Goal: Task Accomplishment & Management: Use online tool/utility

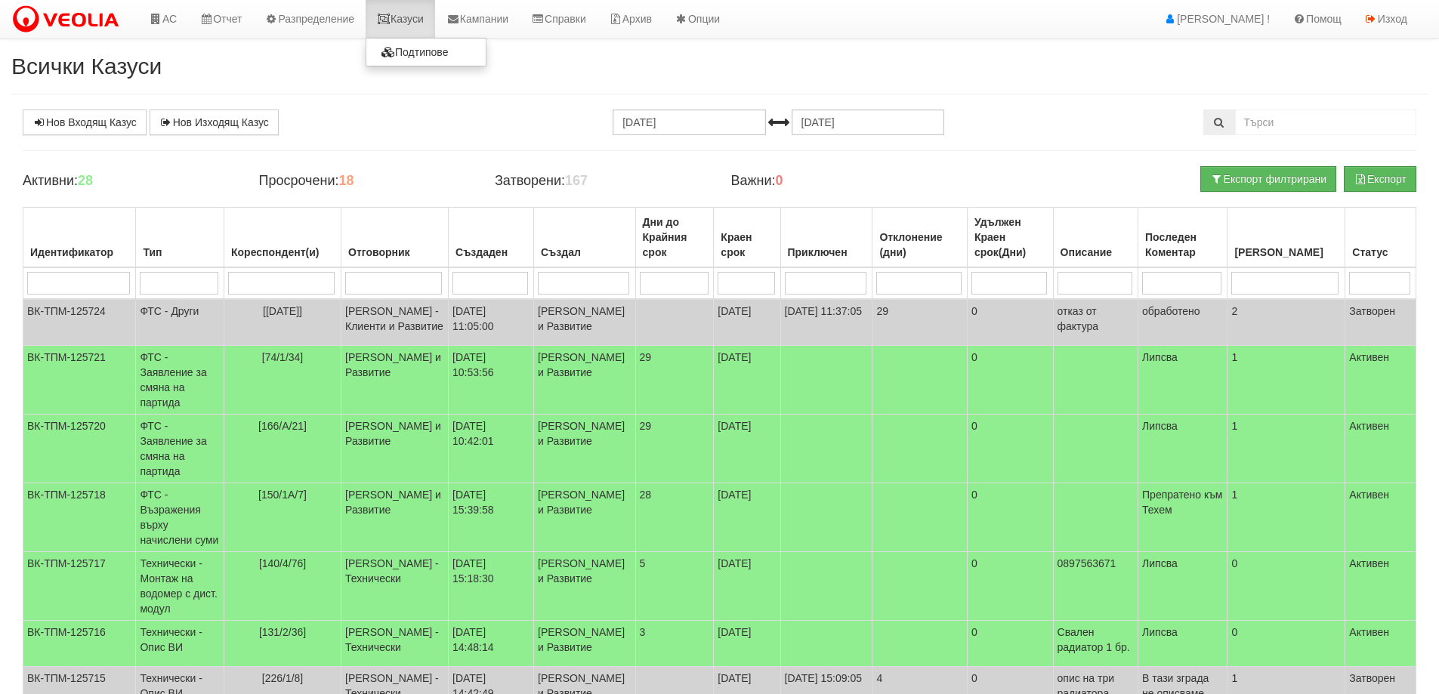
click at [417, 19] on link "Казуси" at bounding box center [399, 19] width 69 height 38
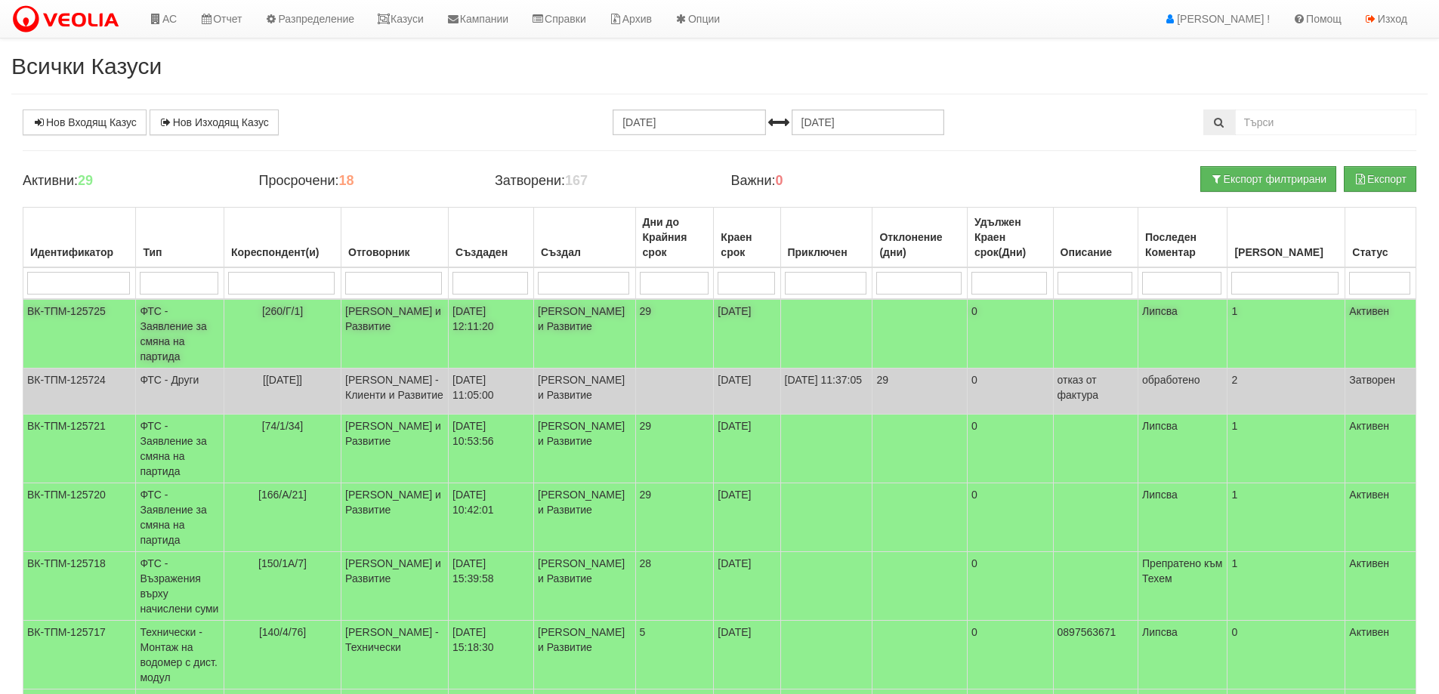
click at [174, 332] on td "ФТС - Заявление за смяна на партида" at bounding box center [180, 333] width 88 height 69
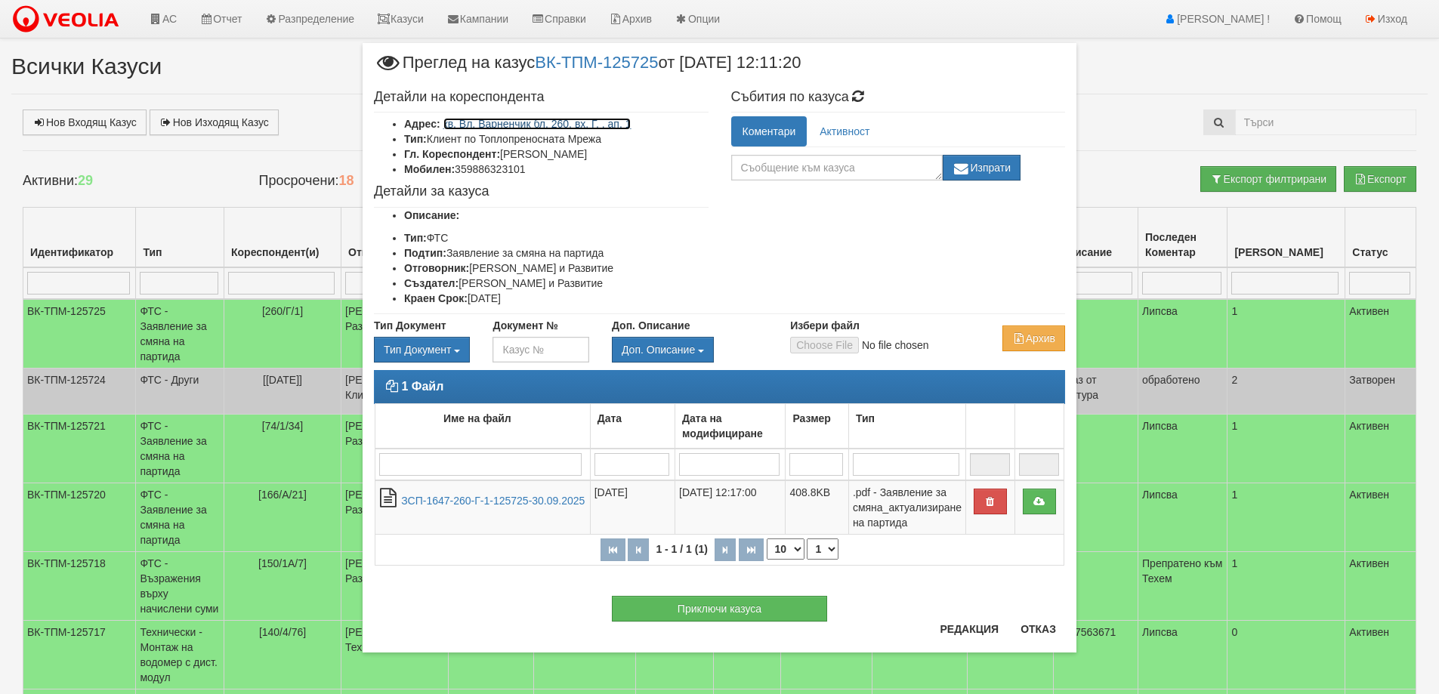
click at [610, 126] on link "кв. Вл. Варненчик бл. 260, вх. Г, , ап. 1" at bounding box center [537, 124] width 188 height 12
click at [1036, 632] on button "Отказ" at bounding box center [1038, 629] width 54 height 24
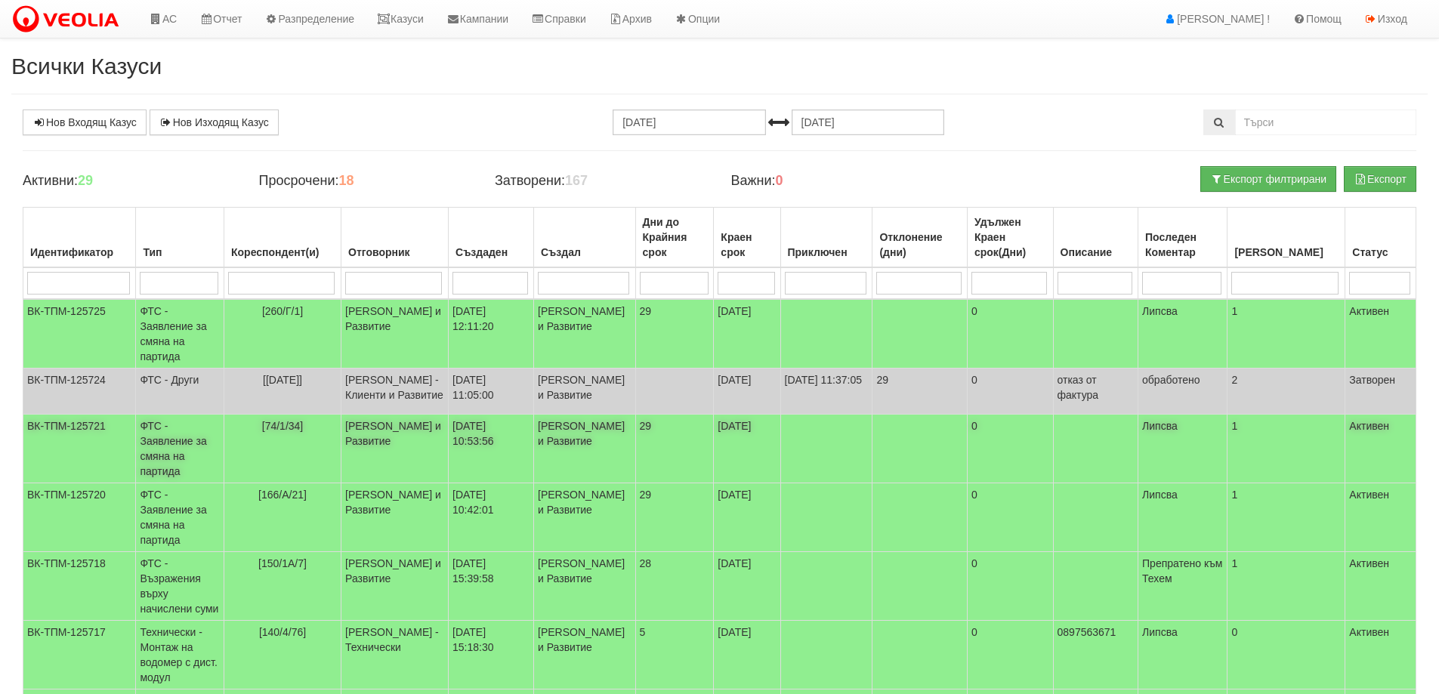
click at [196, 452] on td "ФТС - Заявление за смяна на партида" at bounding box center [180, 449] width 88 height 69
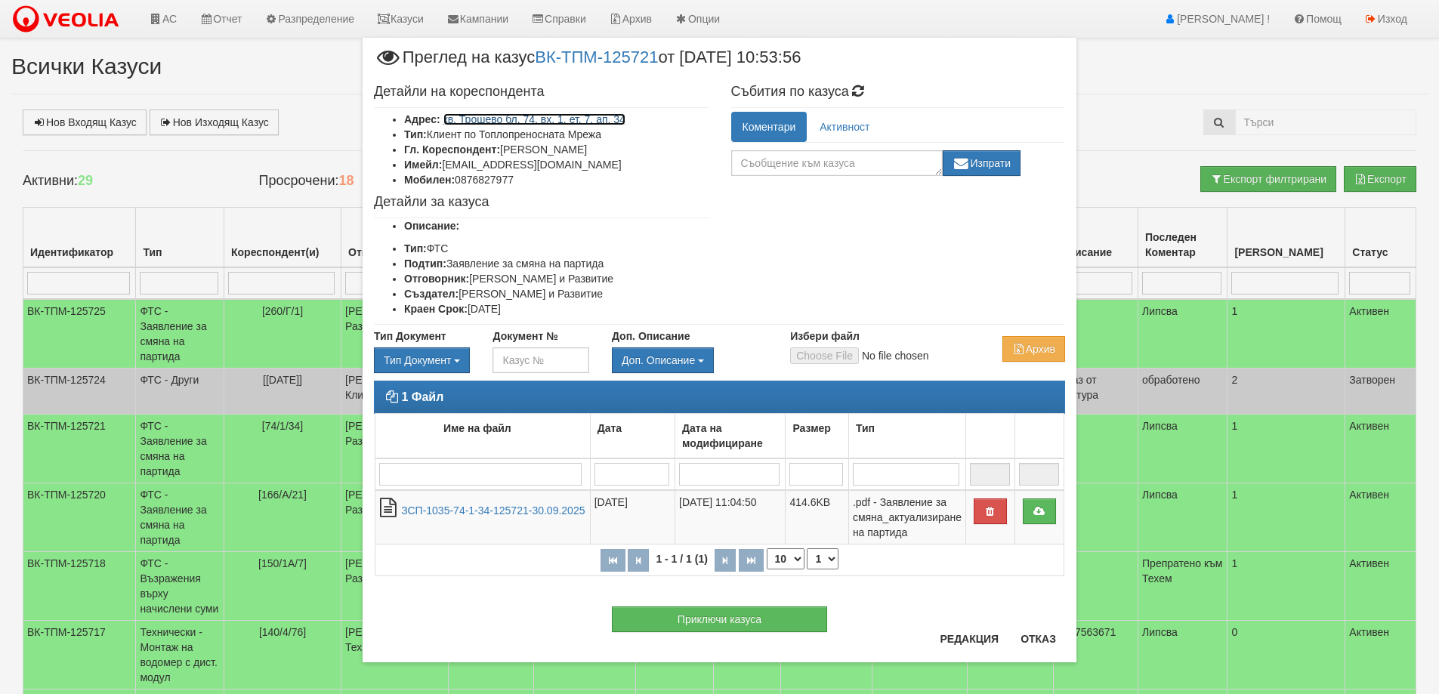
click at [545, 119] on link "кв. Трошево бл. 74, вх. 1, ет. 7, ап. 34" at bounding box center [534, 119] width 182 height 12
click at [1033, 642] on button "Отказ" at bounding box center [1038, 639] width 54 height 24
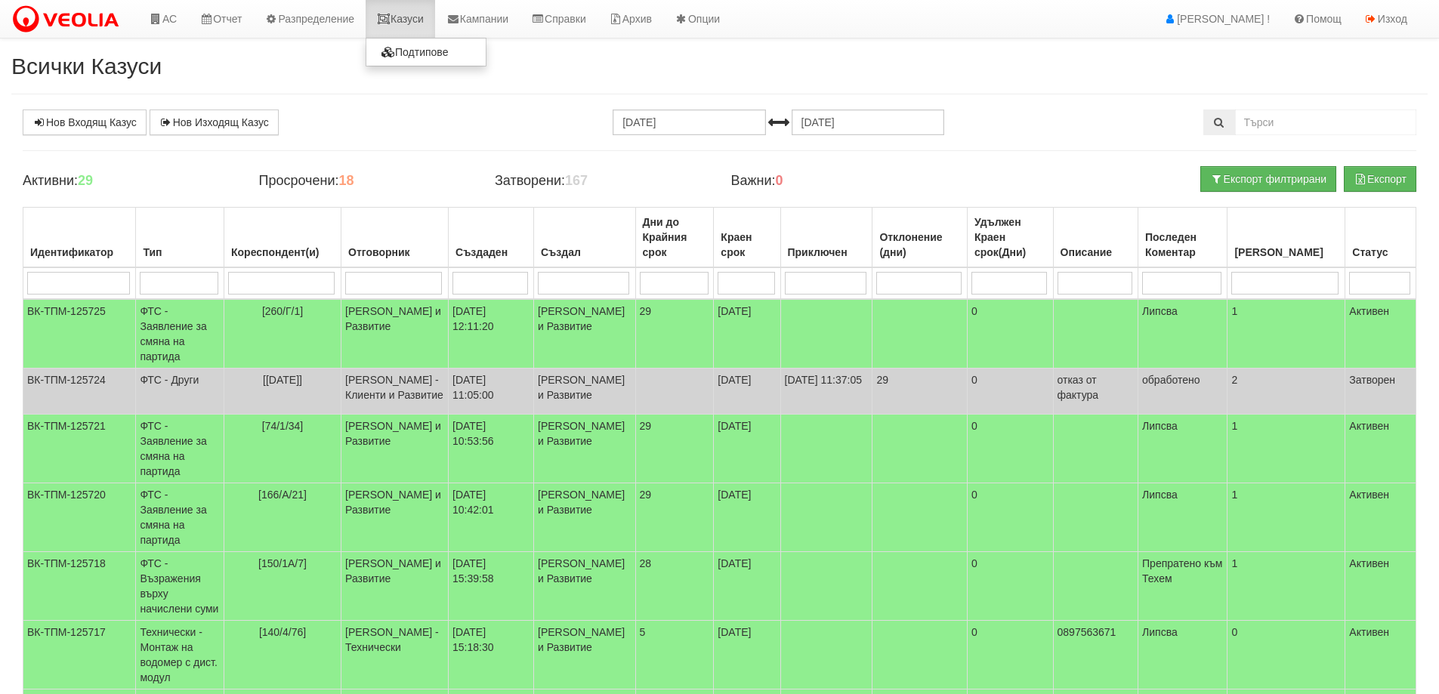
click at [419, 21] on link "Казуси" at bounding box center [399, 19] width 69 height 38
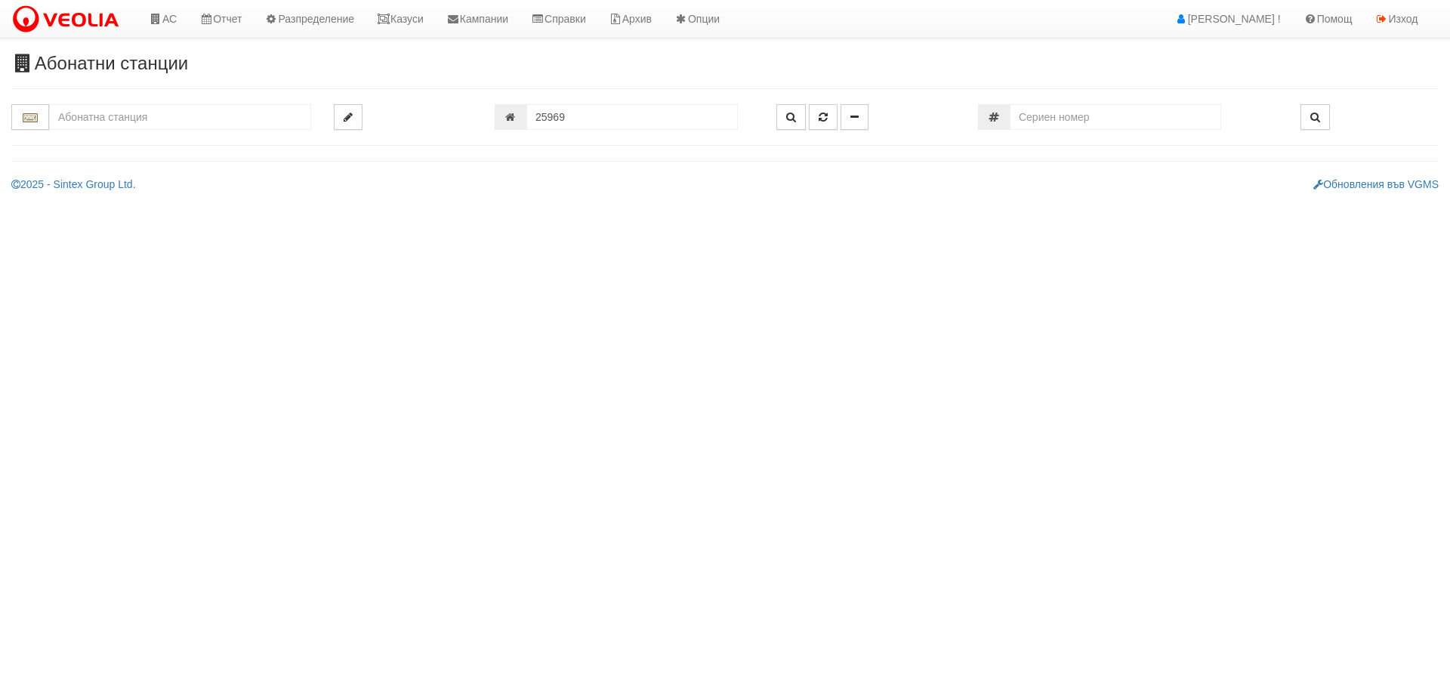
type input "260/Г - "ВЕОЛИЯ ЕНЕРДЖИ ВАРНА " ЕАД"
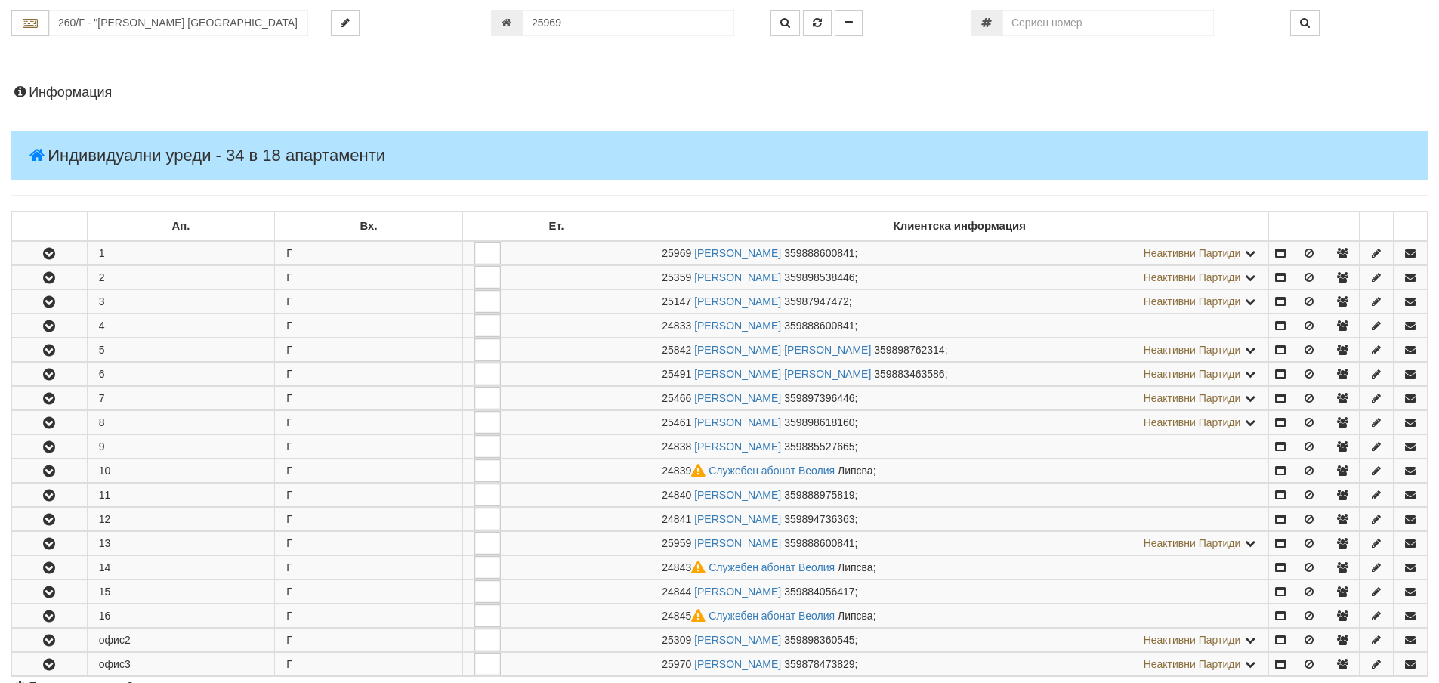
scroll to position [298, 0]
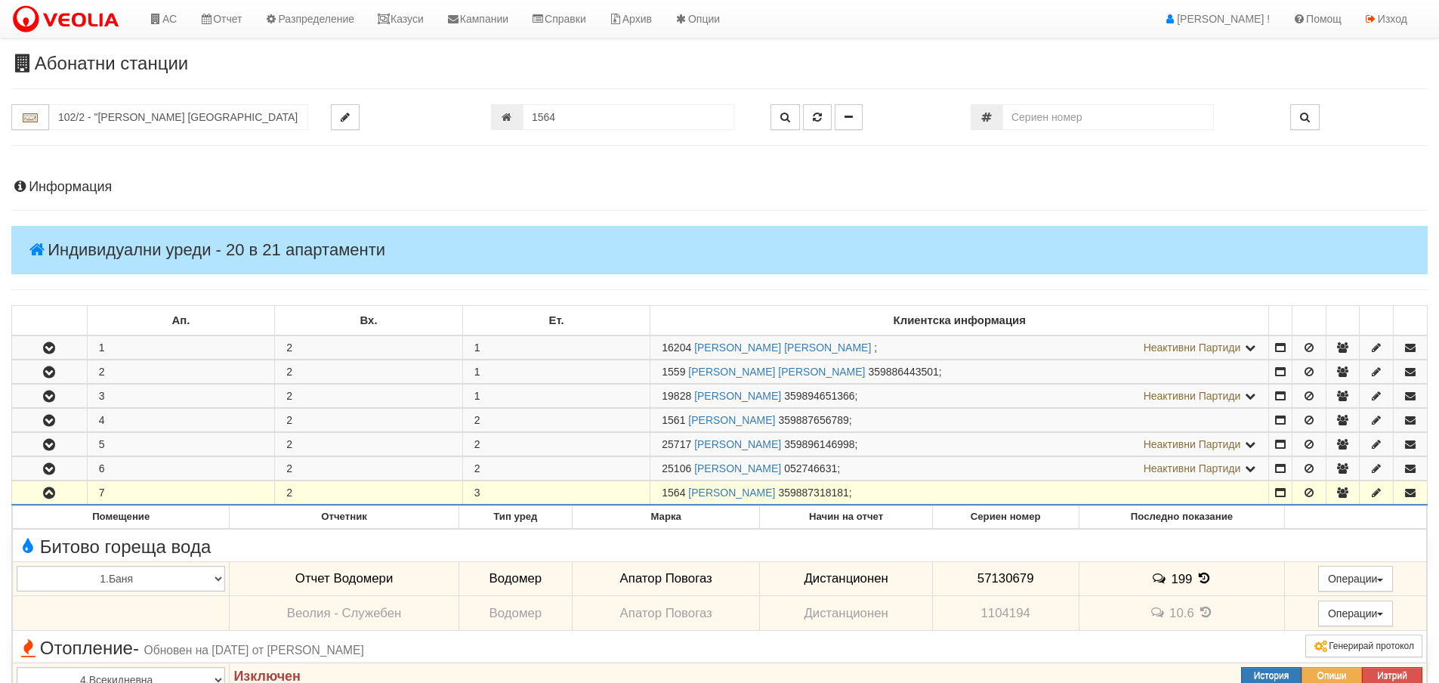
scroll to position [292, 0]
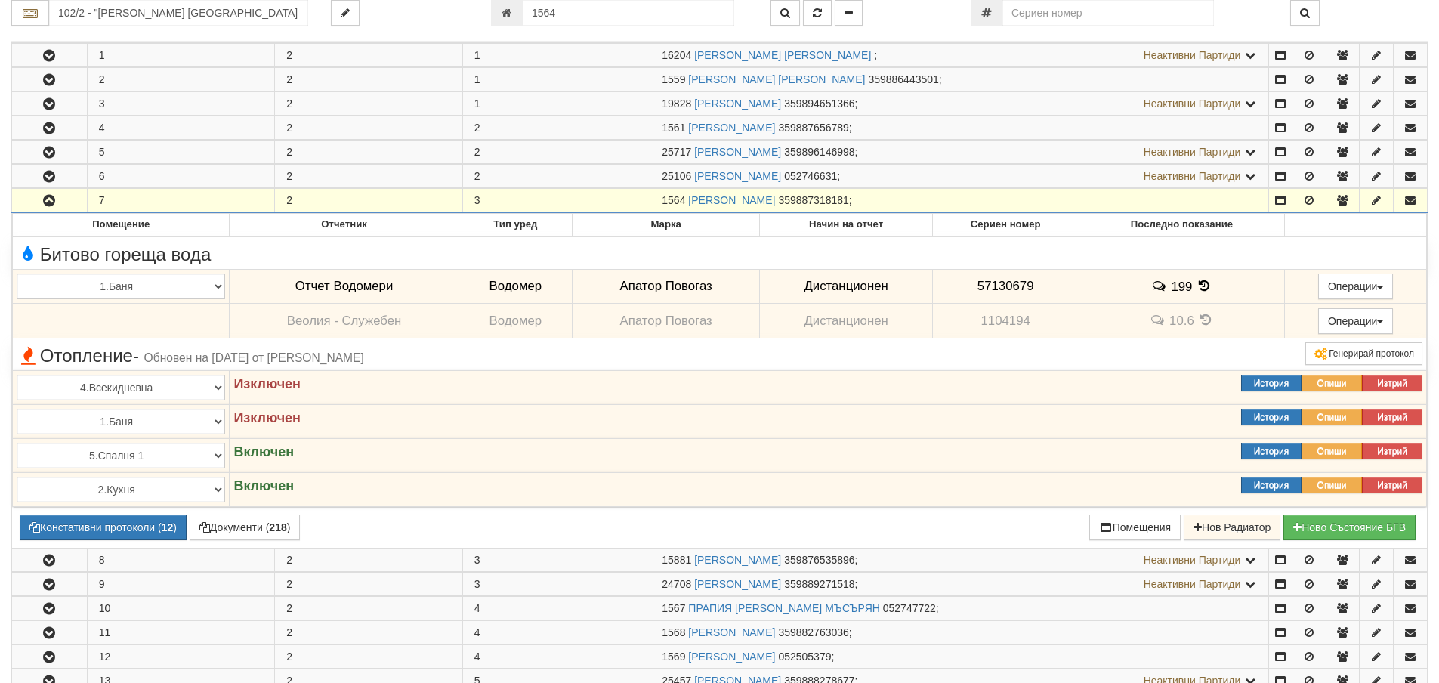
click at [152, 15] on input "102/2 - "[PERSON_NAME] [GEOGRAPHIC_DATA] " ЕАД" at bounding box center [178, 13] width 259 height 26
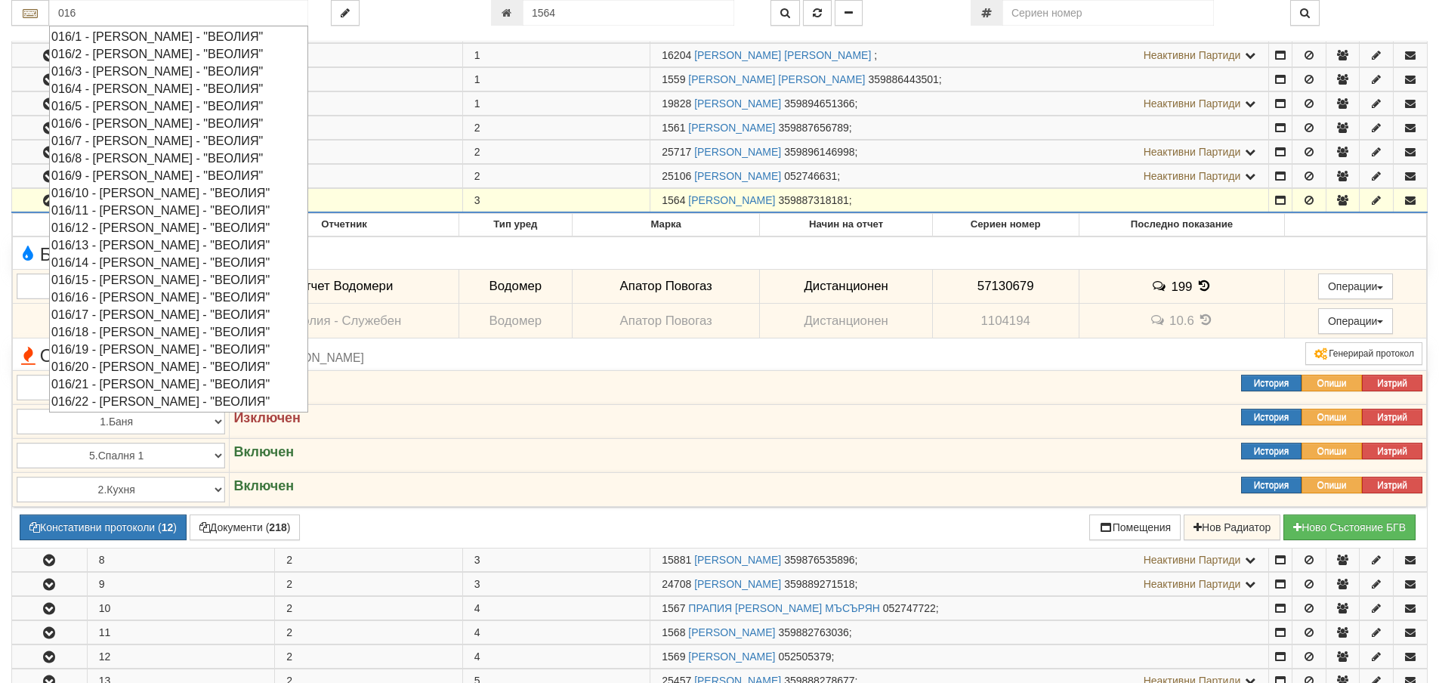
click at [113, 145] on div "016/7 - [PERSON_NAME] - "ВЕОЛИЯ"" at bounding box center [178, 140] width 254 height 17
type input "016/7 - Орхид Хилс - "ВЕОЛИЯ""
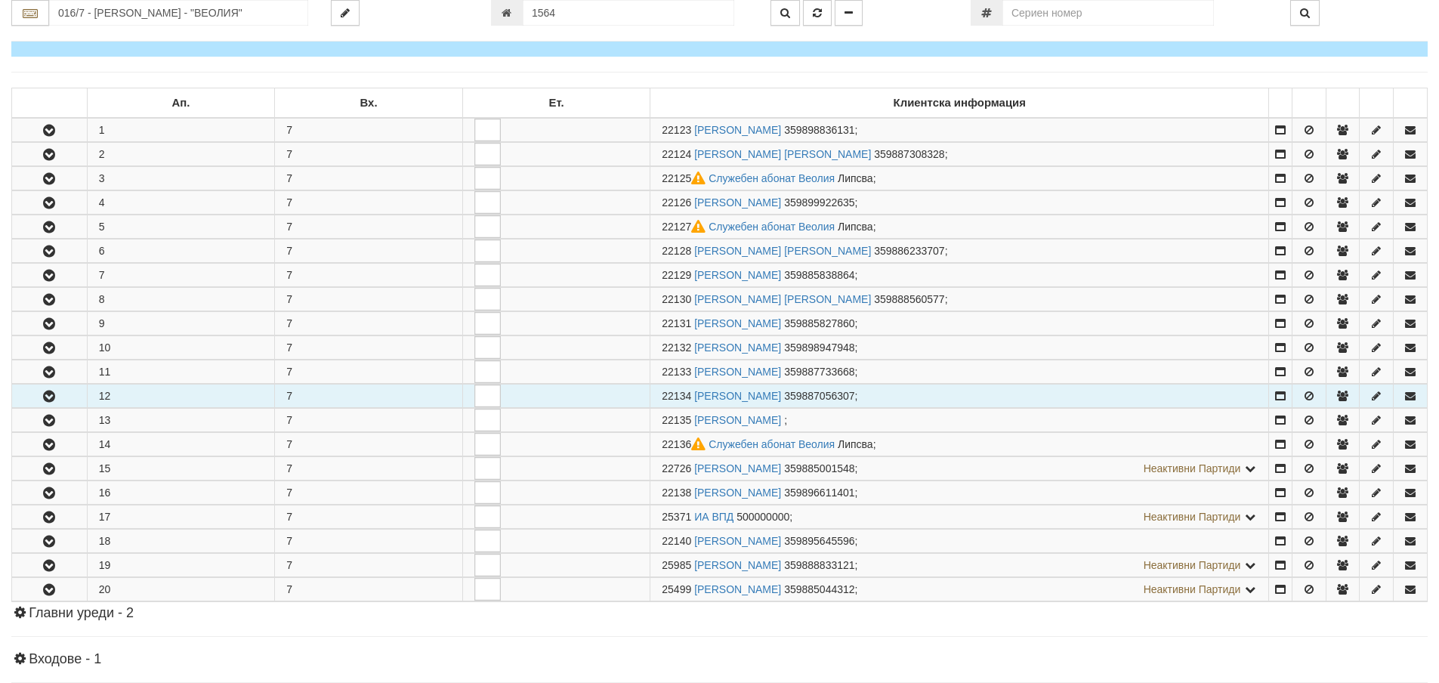
scroll to position [227, 0]
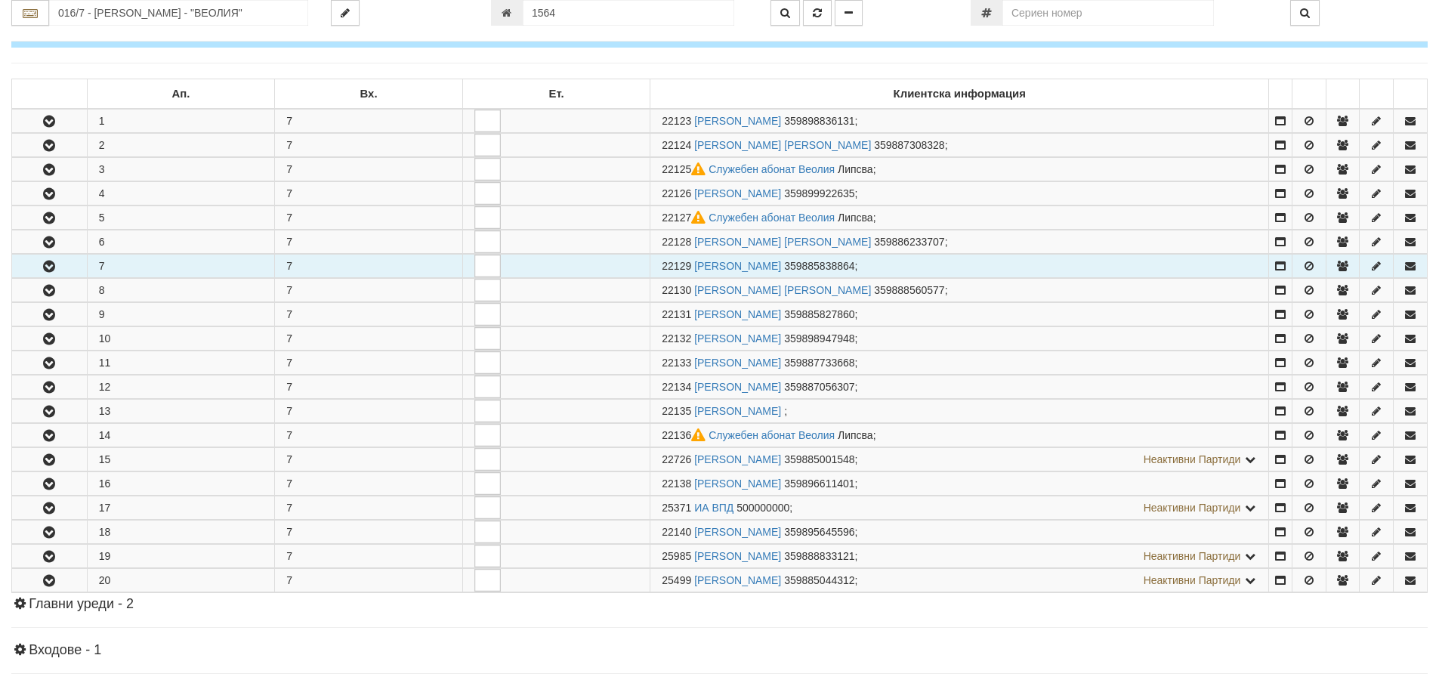
click at [46, 261] on icon "button" at bounding box center [49, 266] width 18 height 11
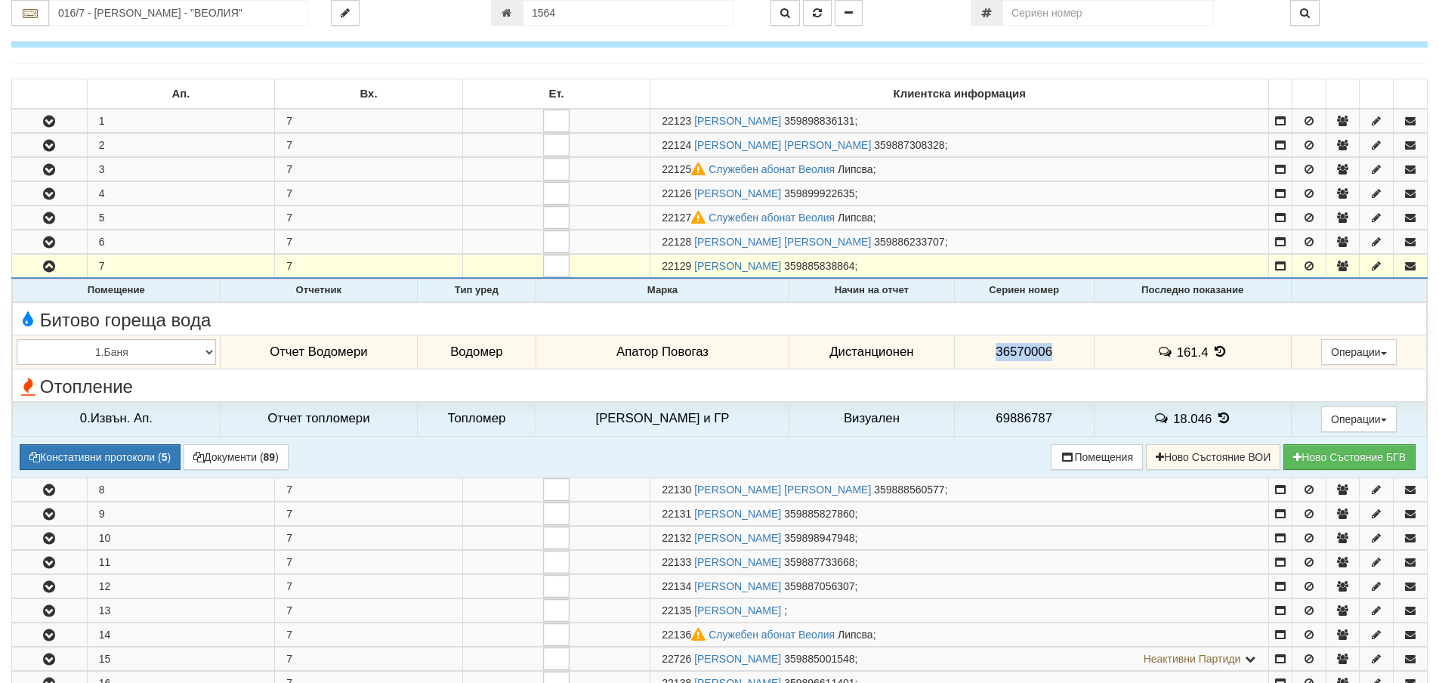
drag, startPoint x: 985, startPoint y: 351, endPoint x: 1042, endPoint y: 356, distance: 57.6
click at [1042, 356] on td "36570006" at bounding box center [1024, 352] width 140 height 35
copy span "36570006"
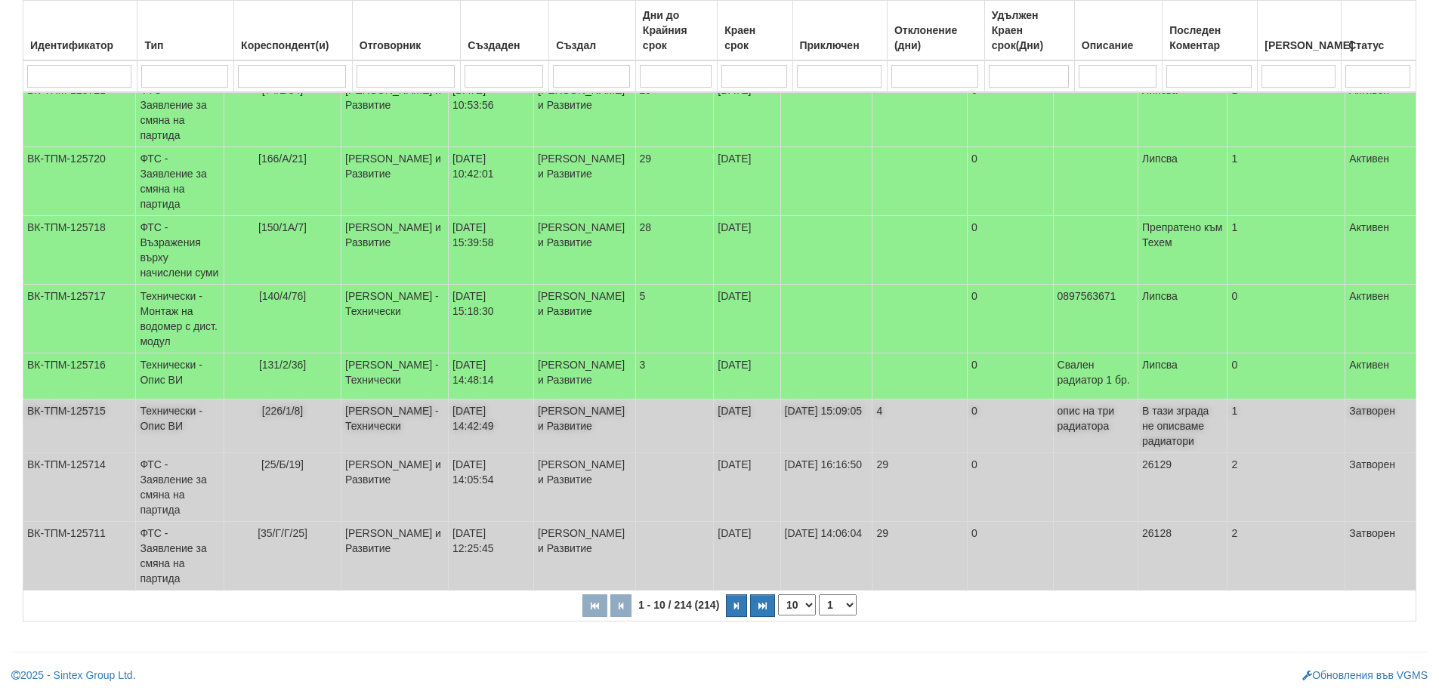
scroll to position [378, 0]
click at [166, 496] on td "ФТС - Заявление за смяна на партида" at bounding box center [180, 487] width 88 height 69
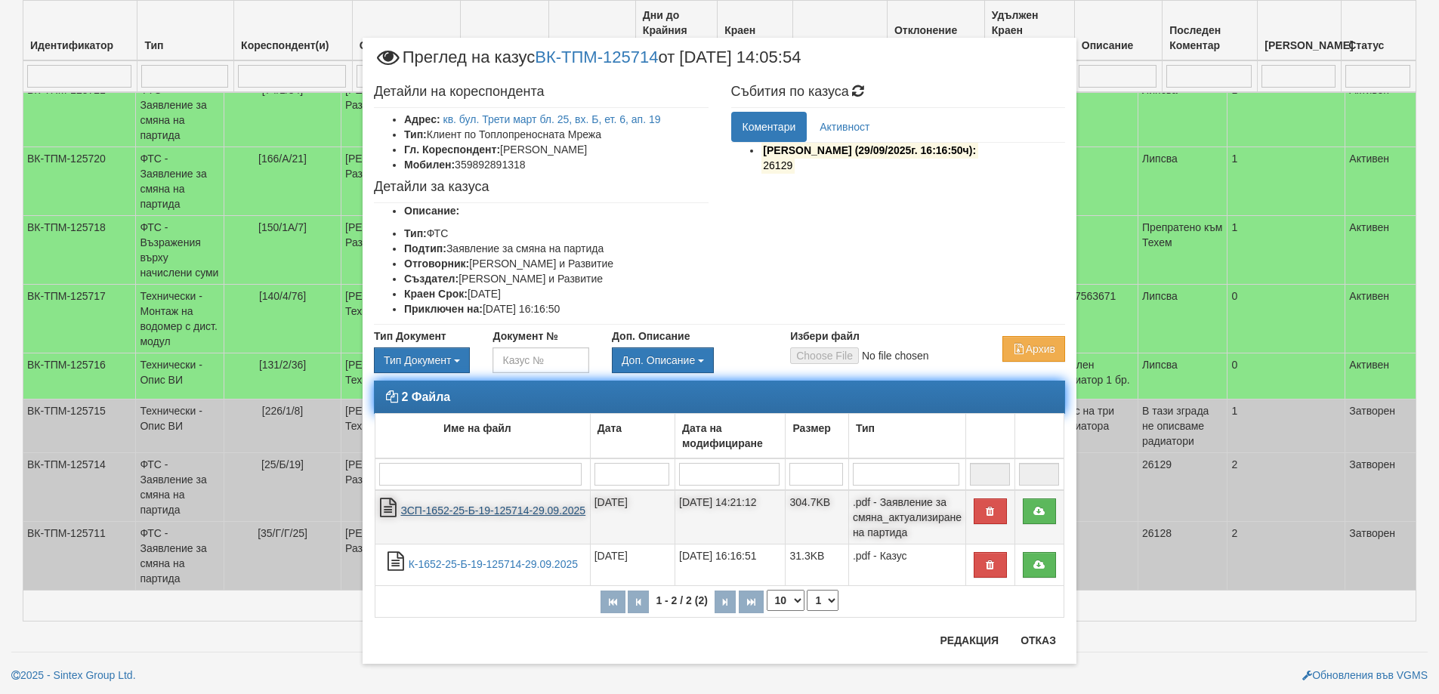
click at [461, 507] on link "ЗСП-1652-25-Б-19-125714-29.09.2025" at bounding box center [492, 510] width 185 height 12
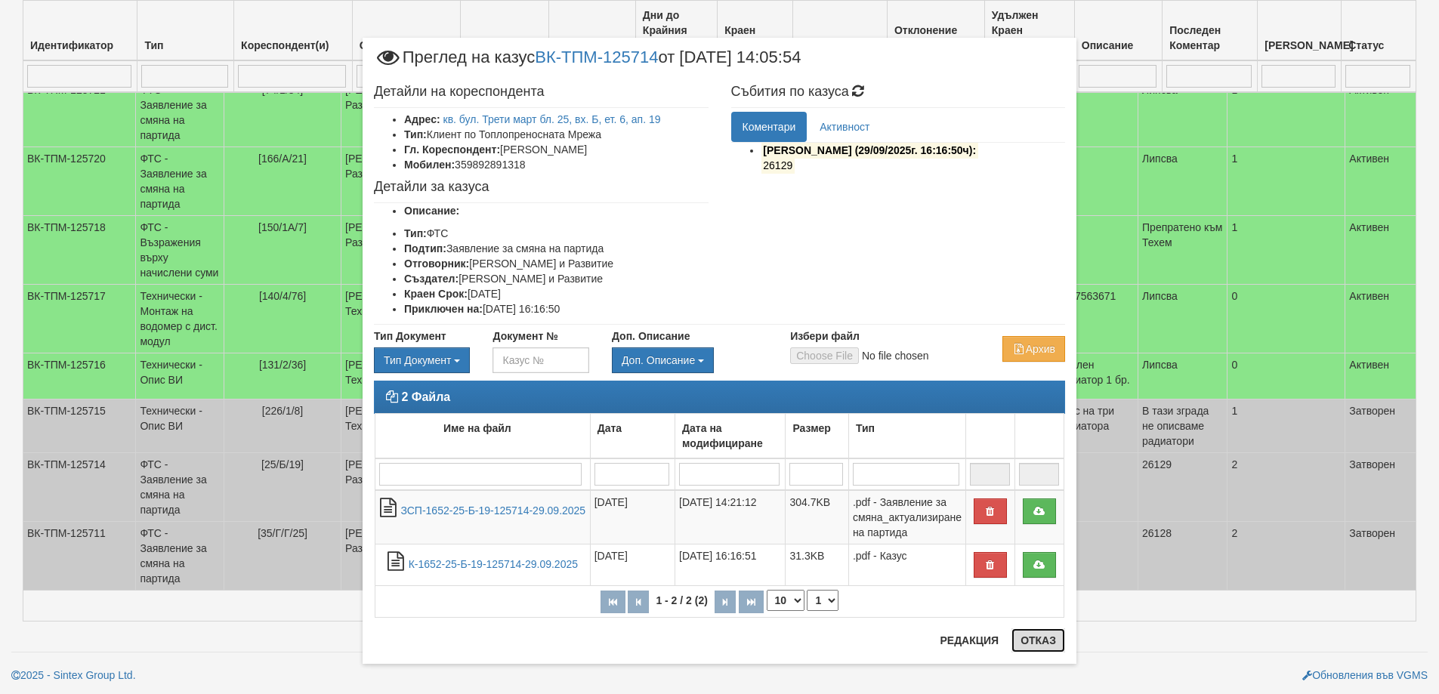
click at [1035, 645] on button "Отказ" at bounding box center [1038, 640] width 54 height 24
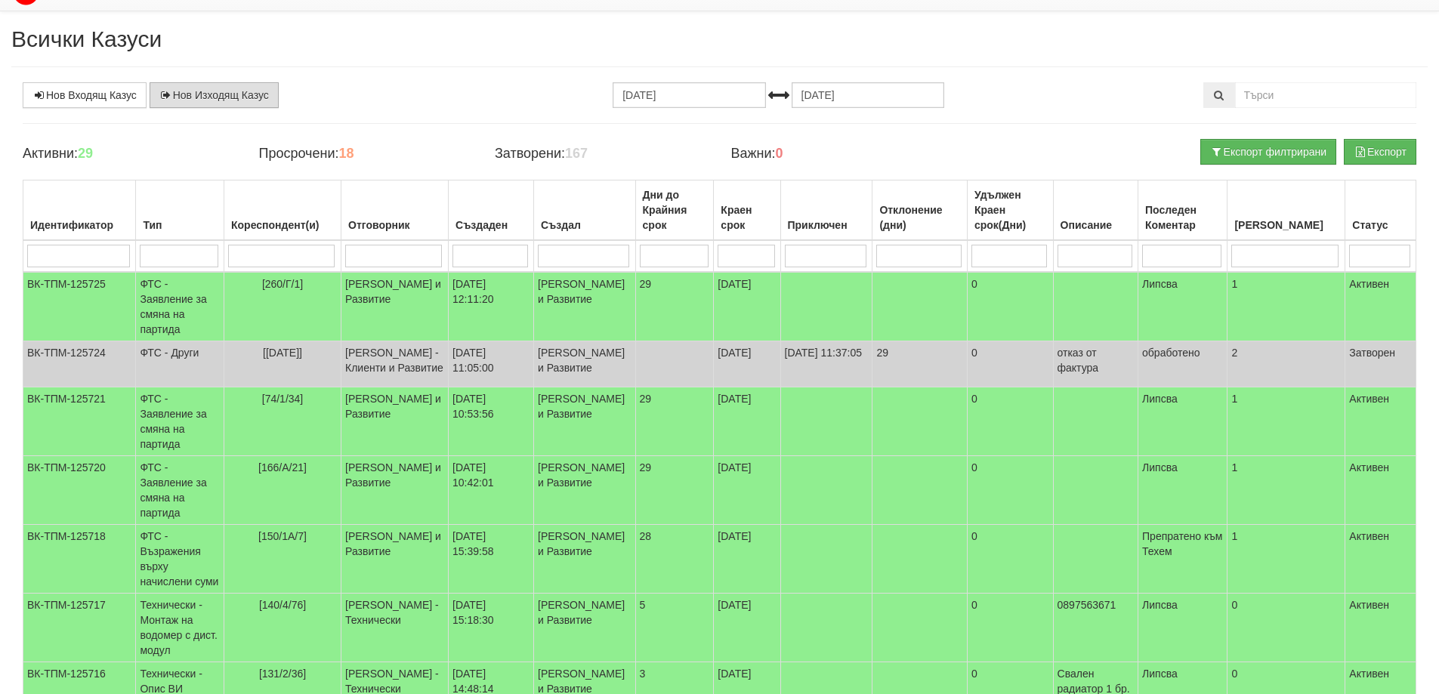
scroll to position [0, 0]
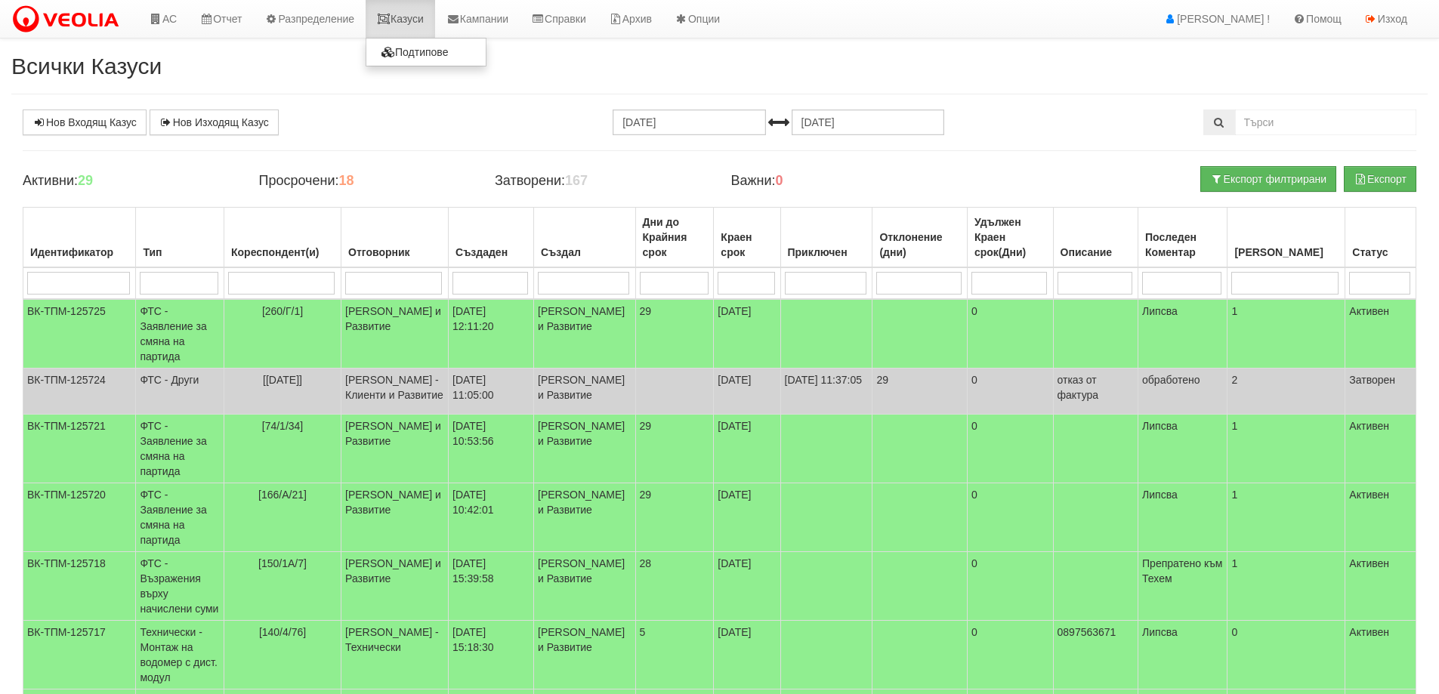
click at [419, 18] on link "Казуси" at bounding box center [399, 19] width 69 height 38
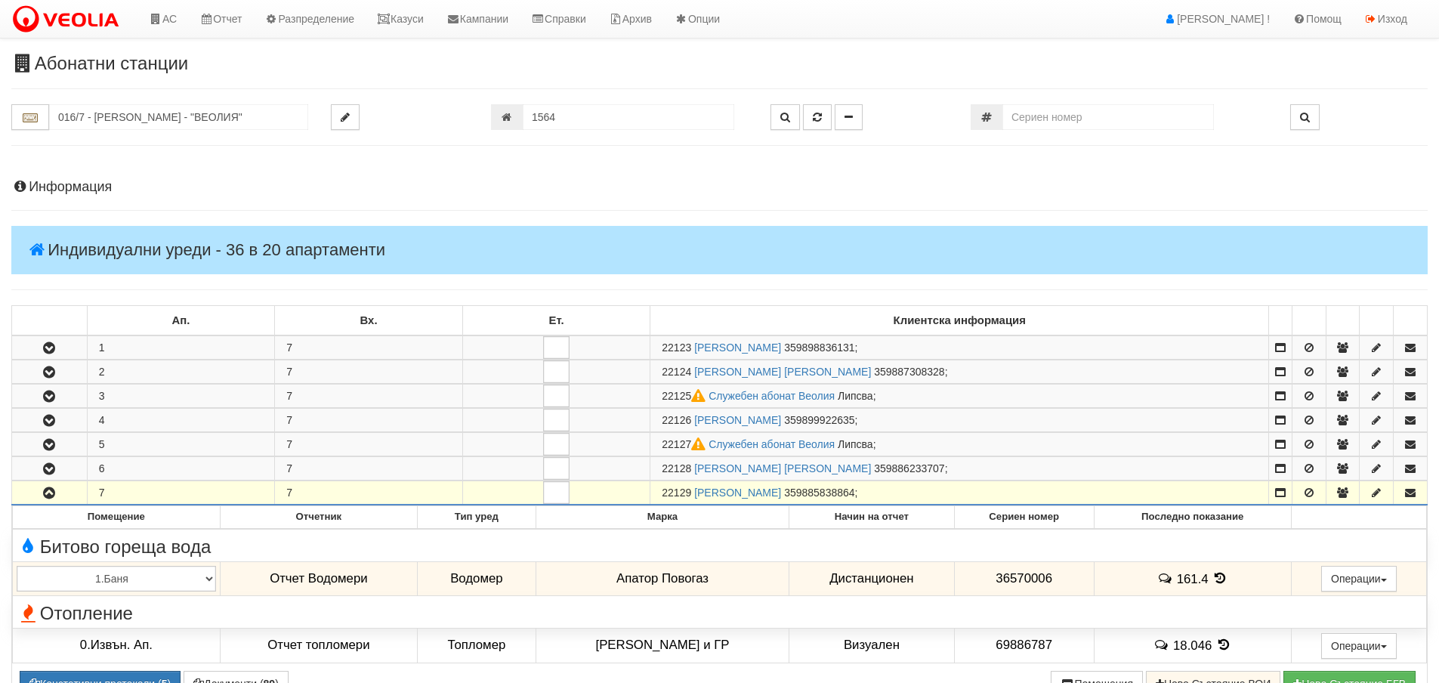
scroll to position [227, 0]
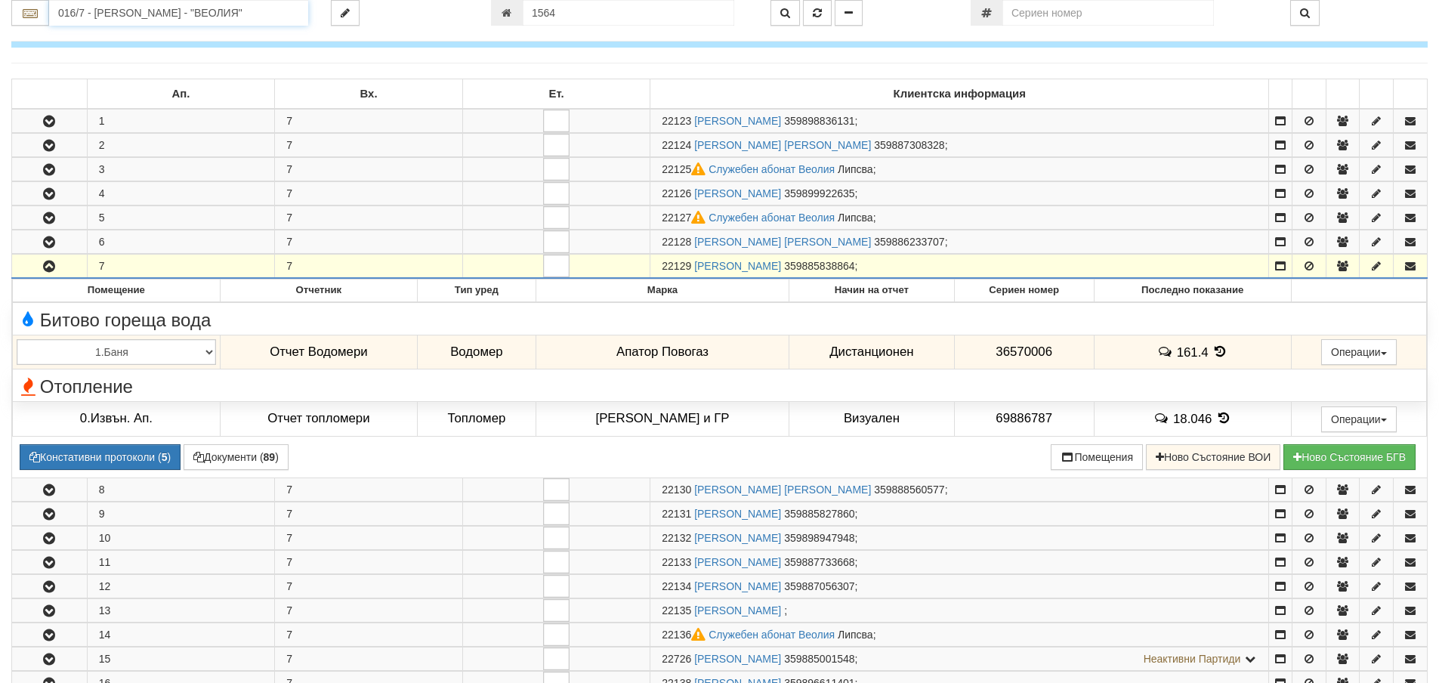
click at [125, 11] on input "016/7 - [PERSON_NAME] - "ВЕОЛИЯ"" at bounding box center [178, 13] width 259 height 26
click at [120, 30] on div "119/1 - Младост - "ВЕОЛИЯ"" at bounding box center [178, 36] width 254 height 17
type input "119/1 - Младост - "ВЕОЛИЯ""
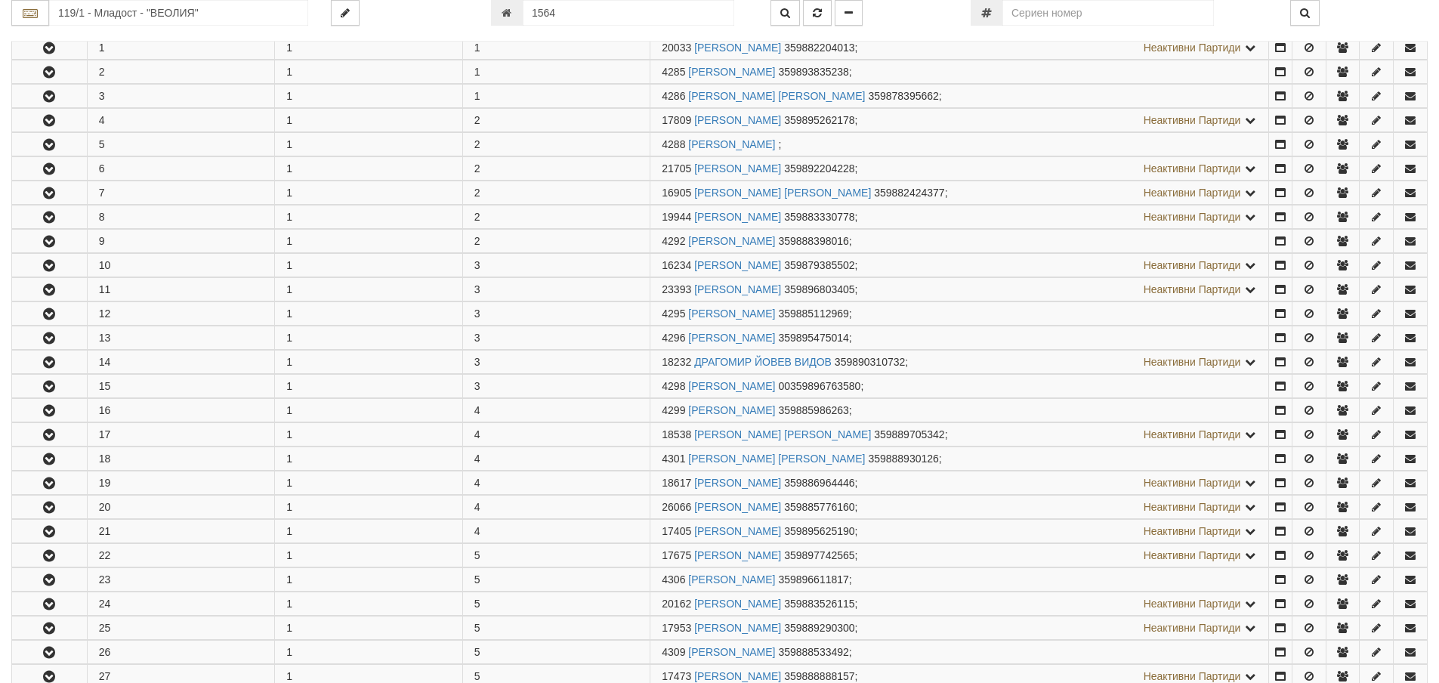
scroll to position [302, 0]
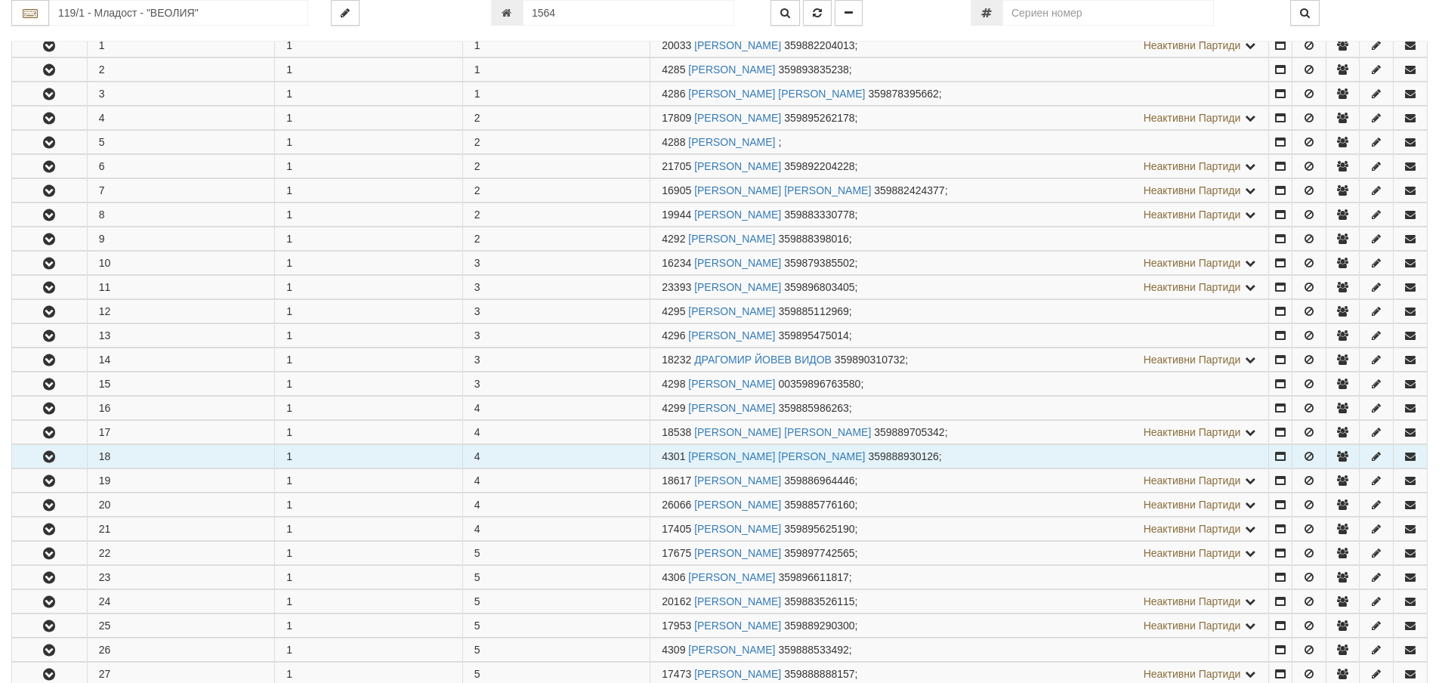
click at [50, 453] on icon "button" at bounding box center [49, 457] width 18 height 11
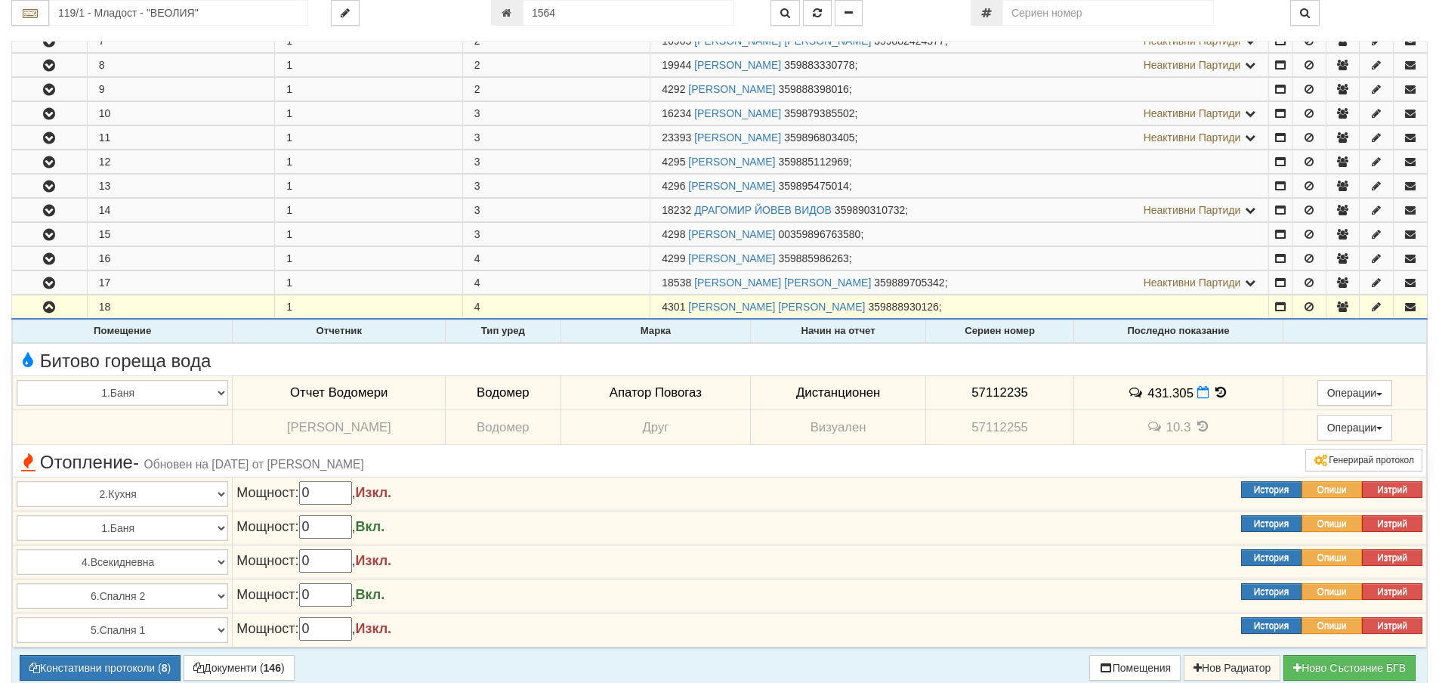
scroll to position [453, 0]
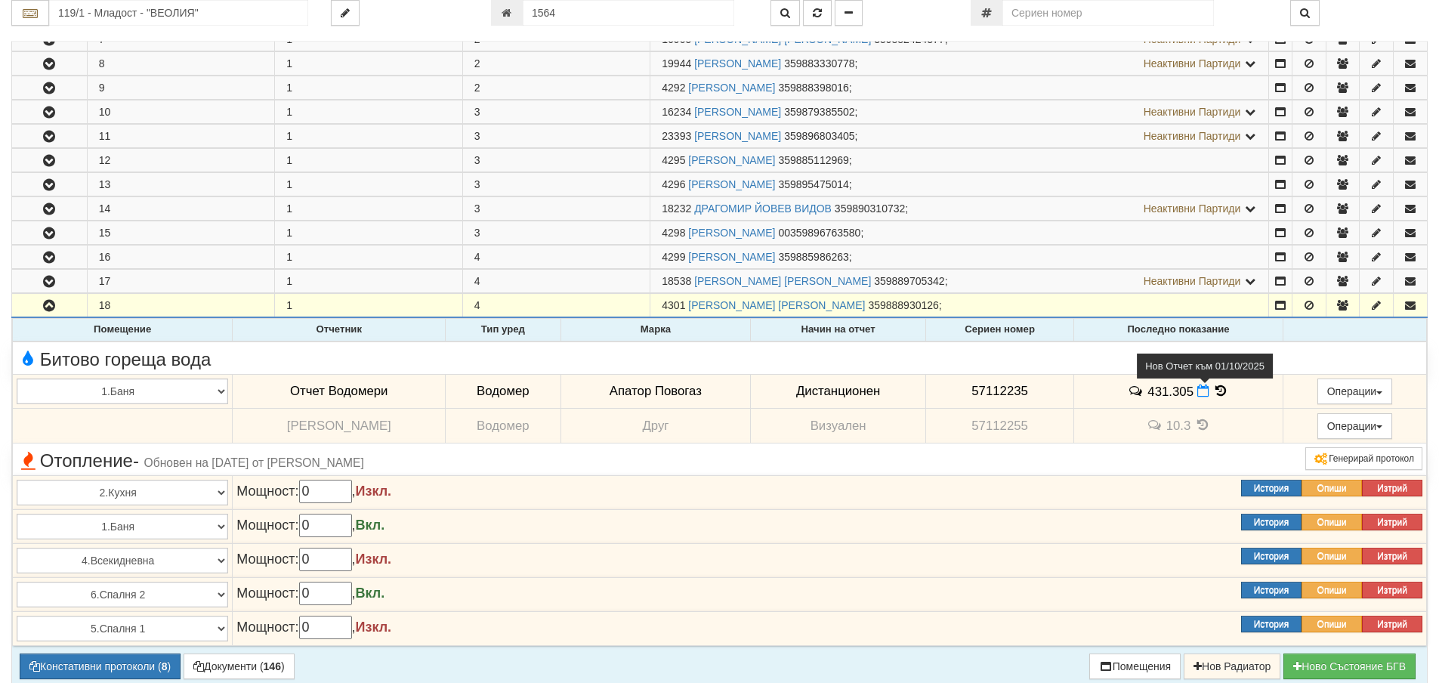
click at [1197, 392] on icon at bounding box center [1203, 390] width 12 height 13
select select "8ac75930-9bfd-e511-80be-8d5a1dced85a"
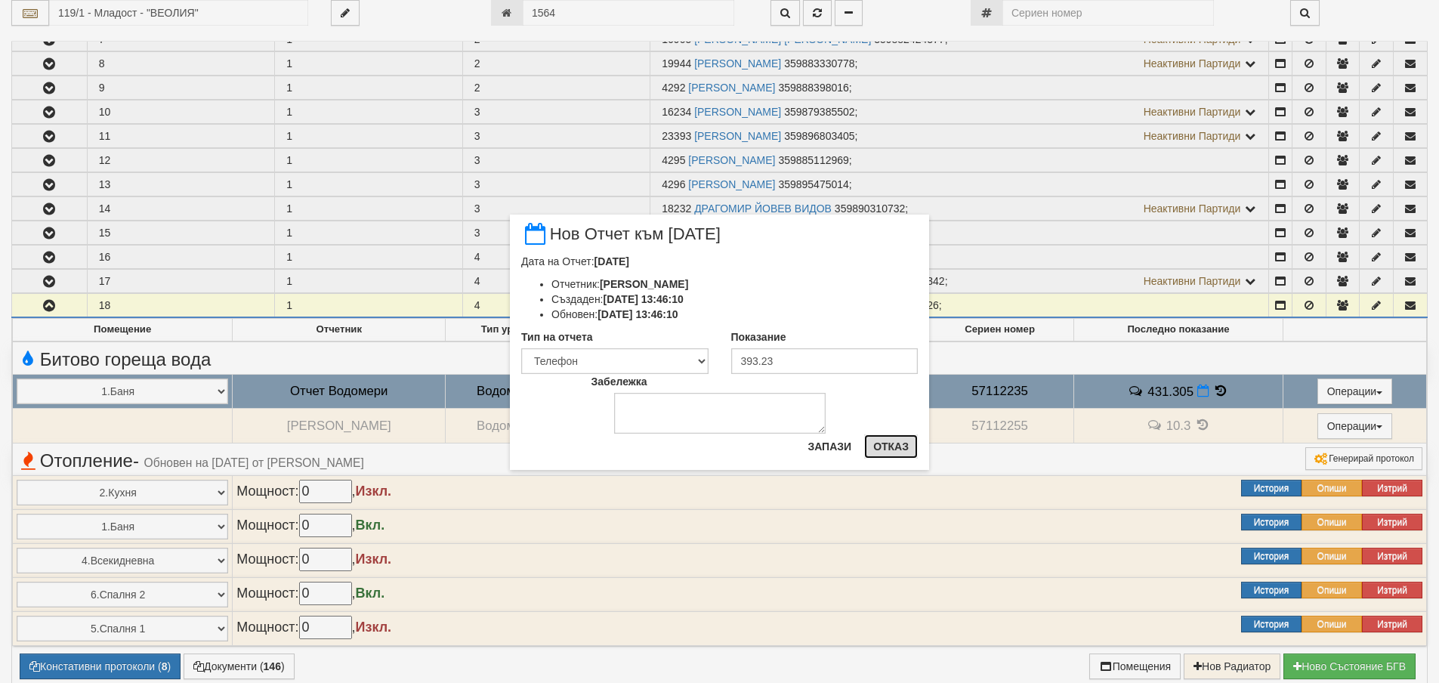
click at [899, 446] on button "Отказ" at bounding box center [891, 446] width 54 height 24
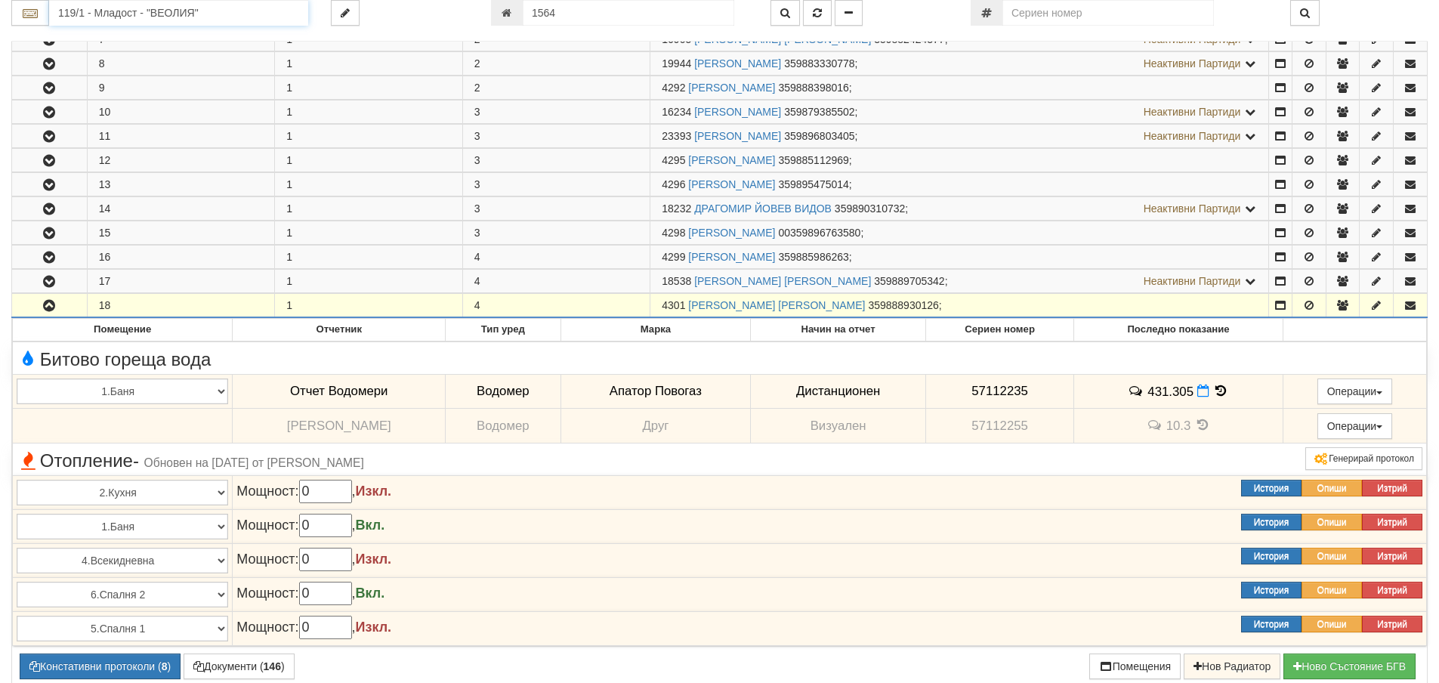
click at [78, 11] on input "119/1 - Младост - "ВЕОЛИЯ"" at bounding box center [178, 13] width 259 height 26
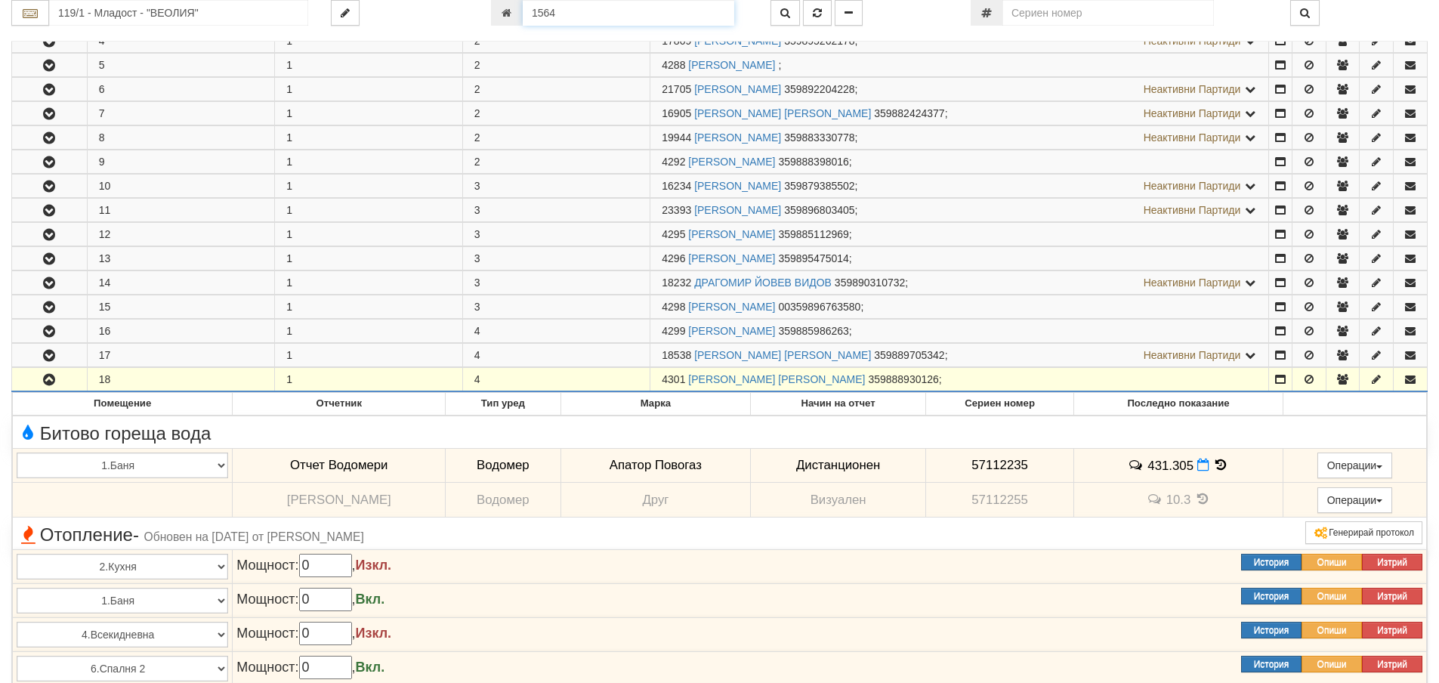
drag, startPoint x: 566, startPoint y: 9, endPoint x: 521, endPoint y: 10, distance: 45.3
click at [521, 10] on div "1564" at bounding box center [619, 13] width 257 height 26
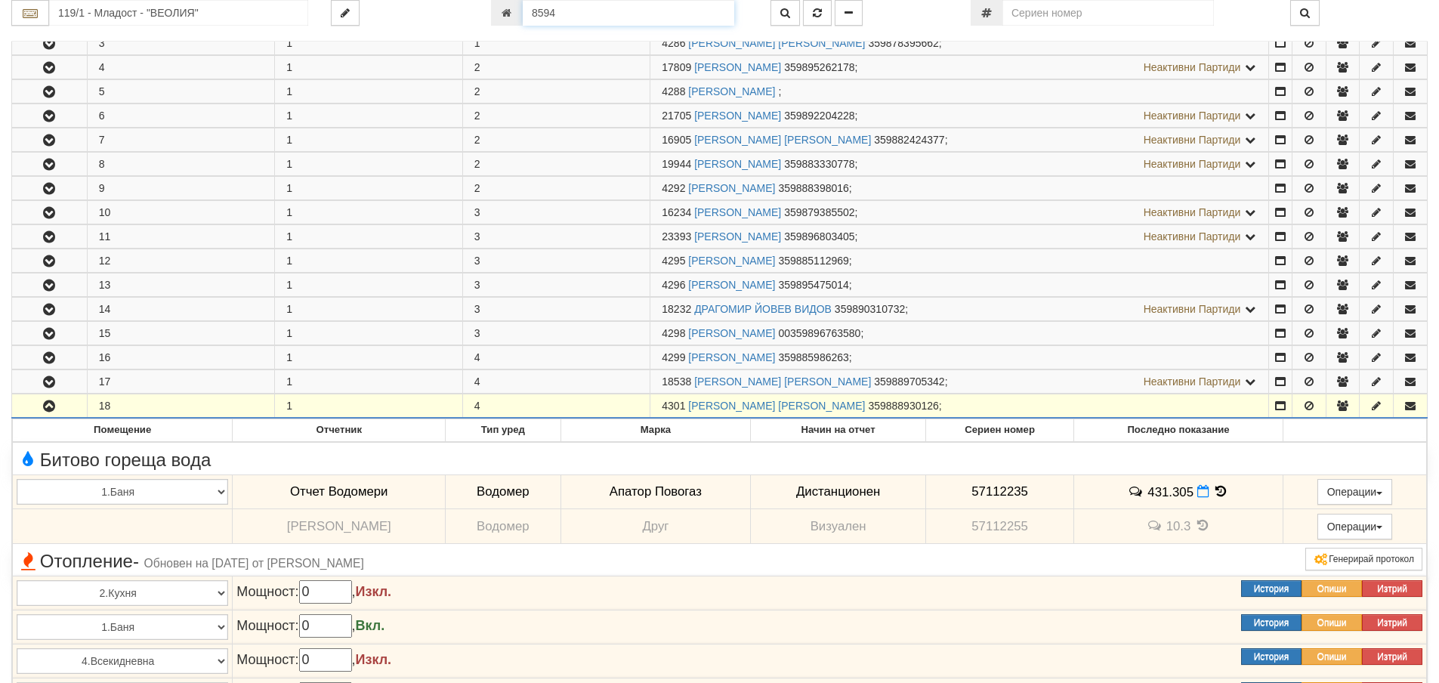
type input "8594"
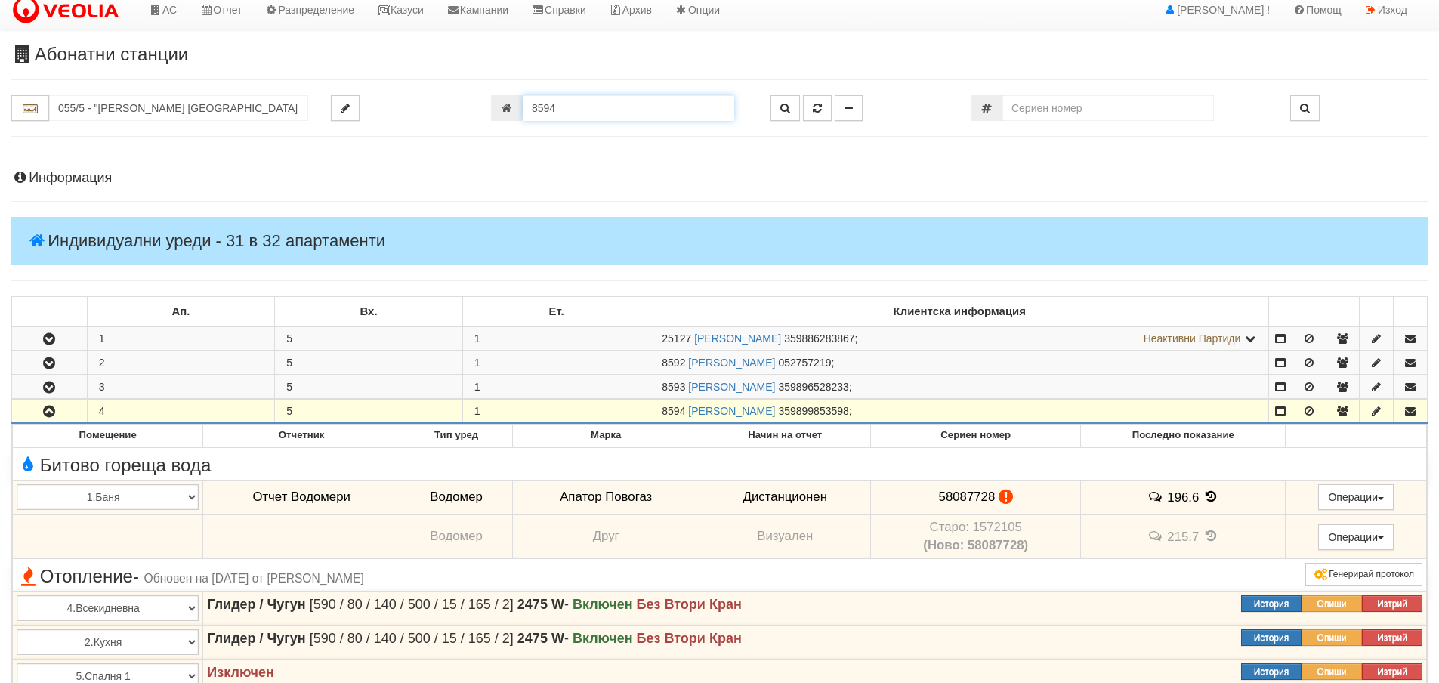
scroll to position [0, 0]
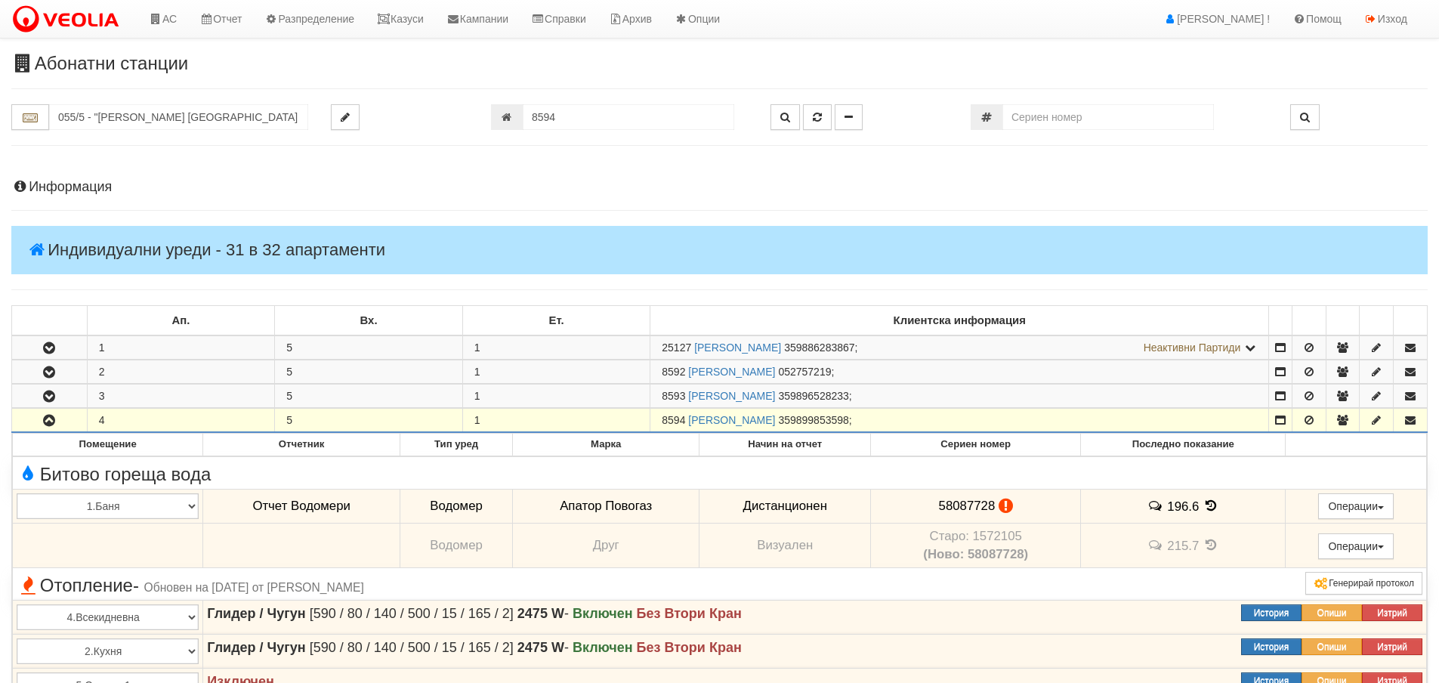
click at [61, 188] on h4 "Информация" at bounding box center [719, 187] width 1416 height 15
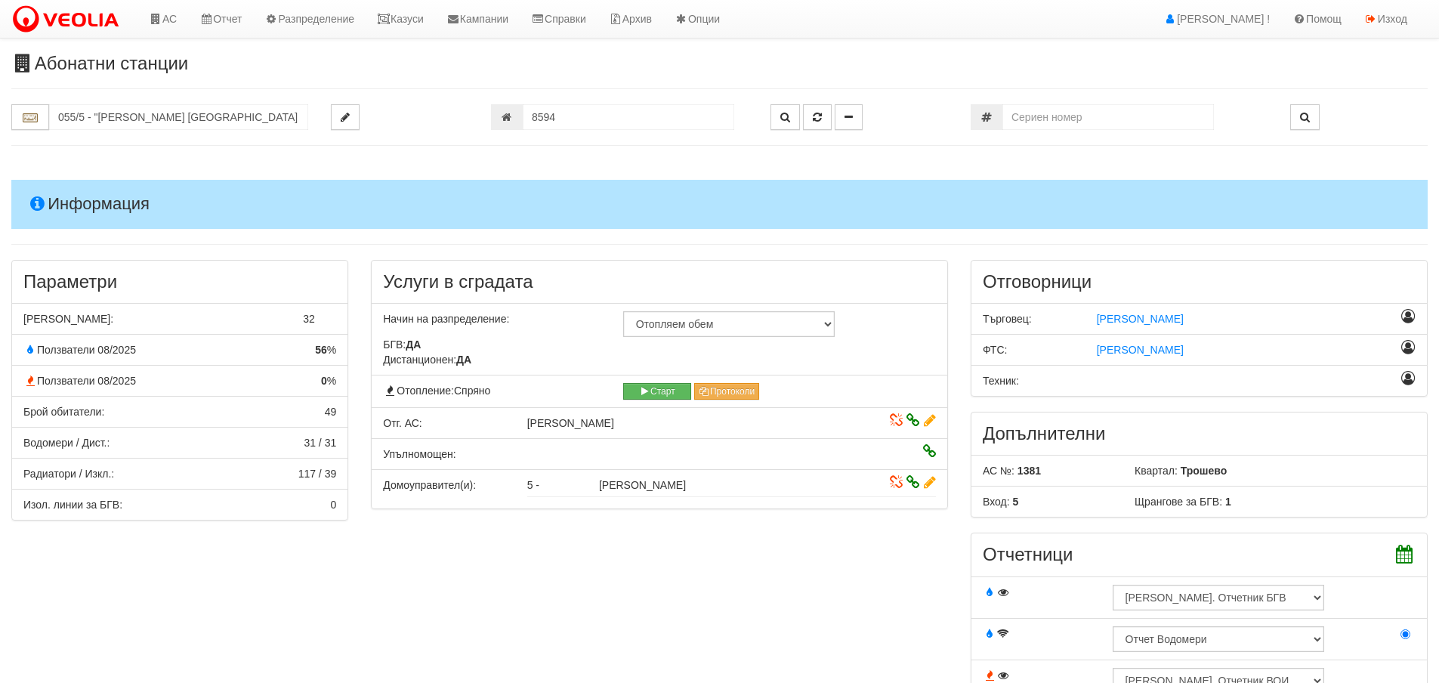
click at [69, 212] on h4 "Информация" at bounding box center [719, 204] width 1416 height 48
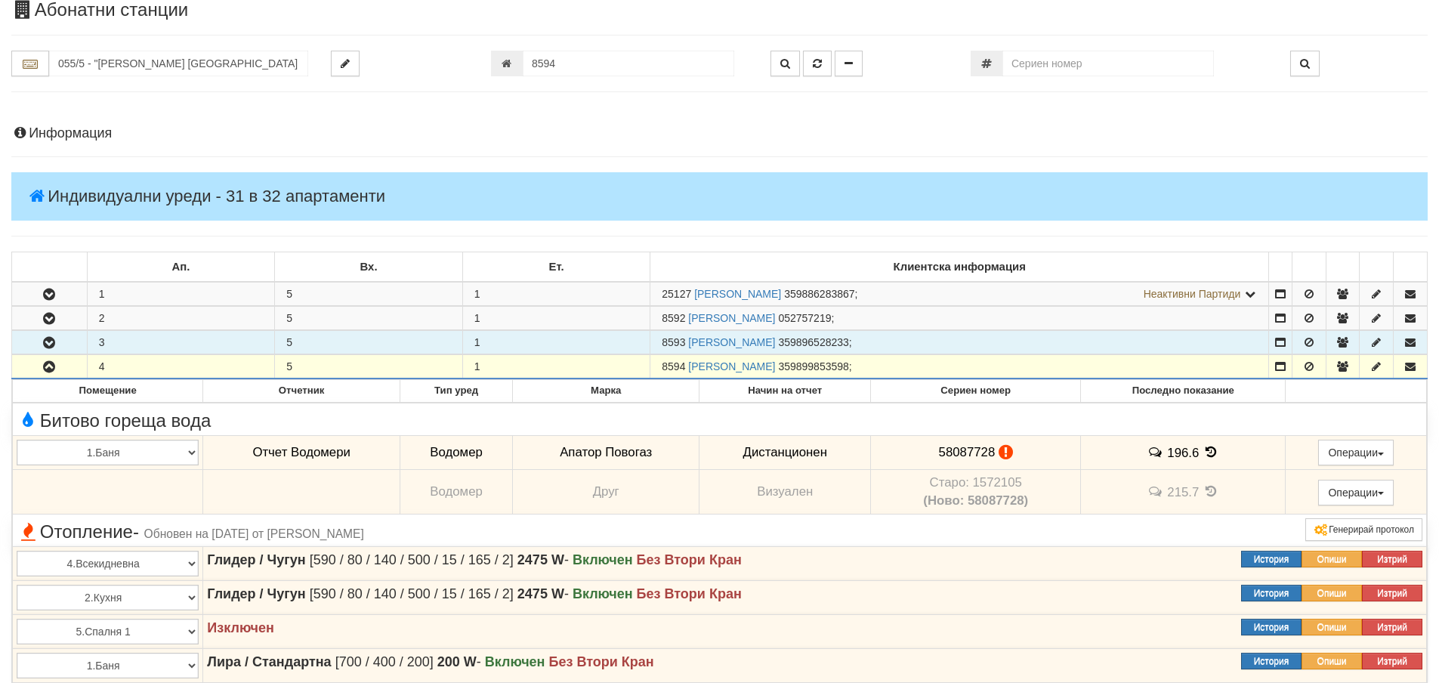
scroll to position [227, 0]
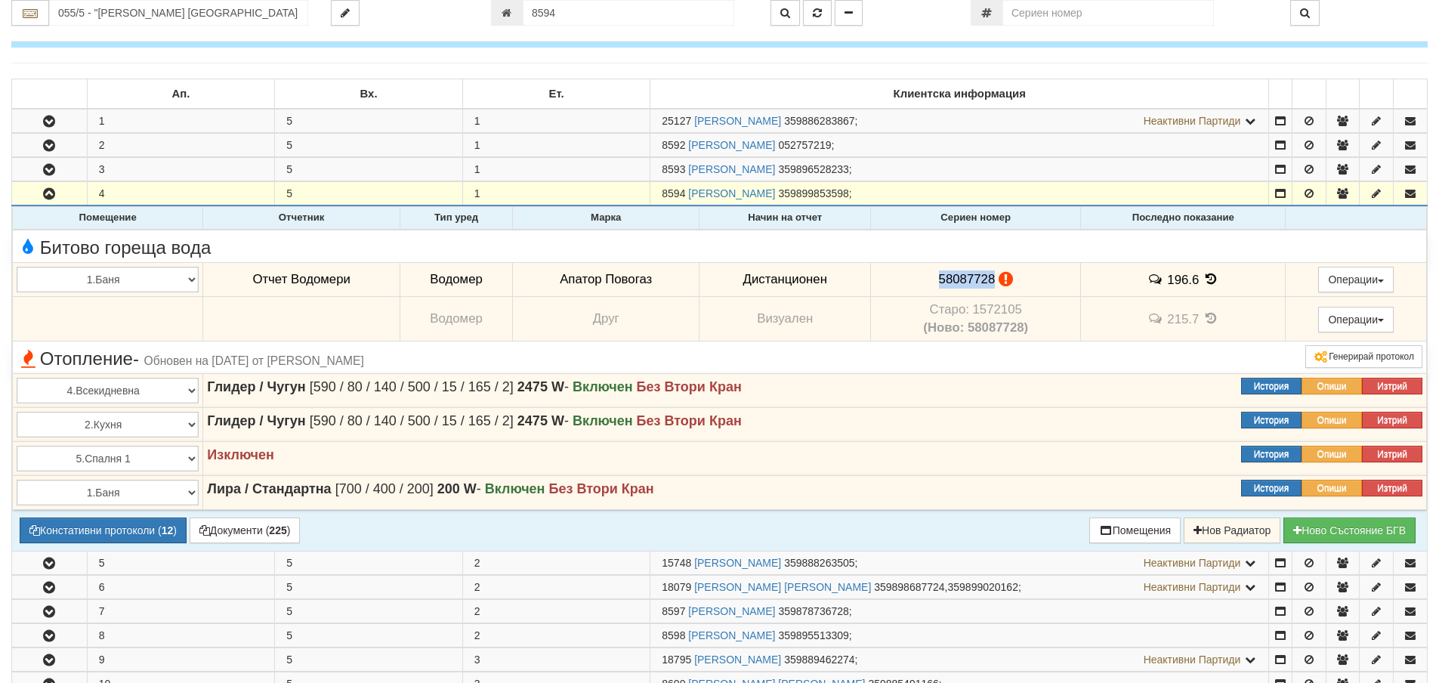
drag, startPoint x: 935, startPoint y: 276, endPoint x: 989, endPoint y: 276, distance: 54.4
click at [989, 276] on span "58087728" at bounding box center [967, 279] width 57 height 14
copy span "58087728"
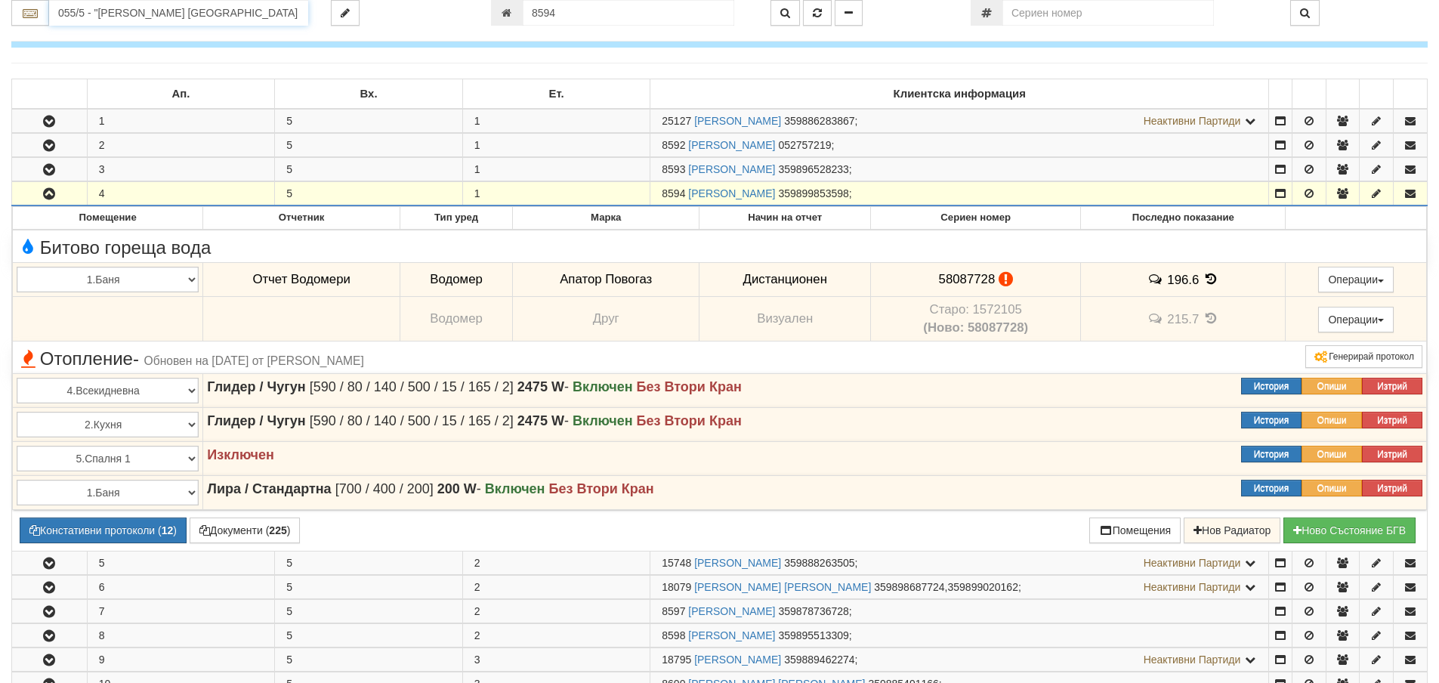
click at [77, 16] on input "055/5 - "[PERSON_NAME] [GEOGRAPHIC_DATA] " ЕАД" at bounding box center [178, 13] width 259 height 26
click at [82, 35] on div "119/1 - Младост - "ВЕОЛИЯ"" at bounding box center [178, 36] width 254 height 17
type input "119/1 - Младост - "ВЕОЛИЯ""
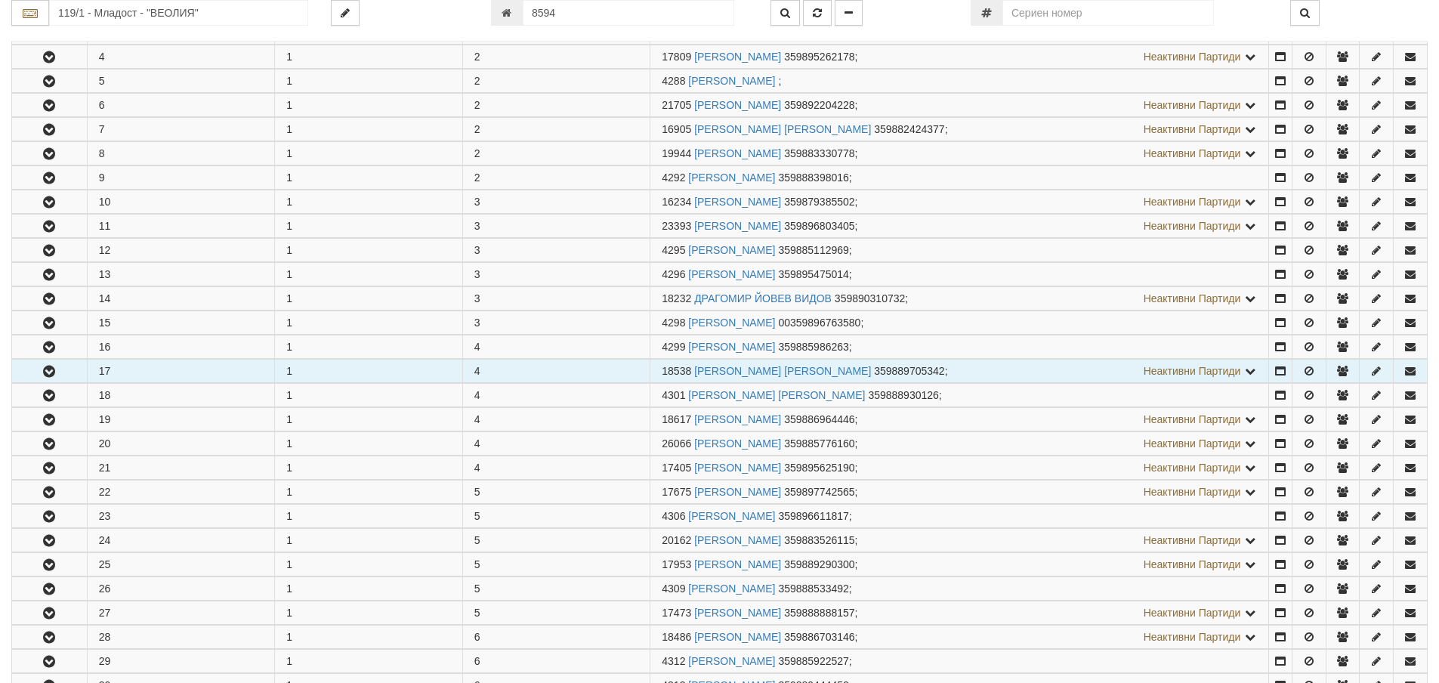
scroll to position [453, 0]
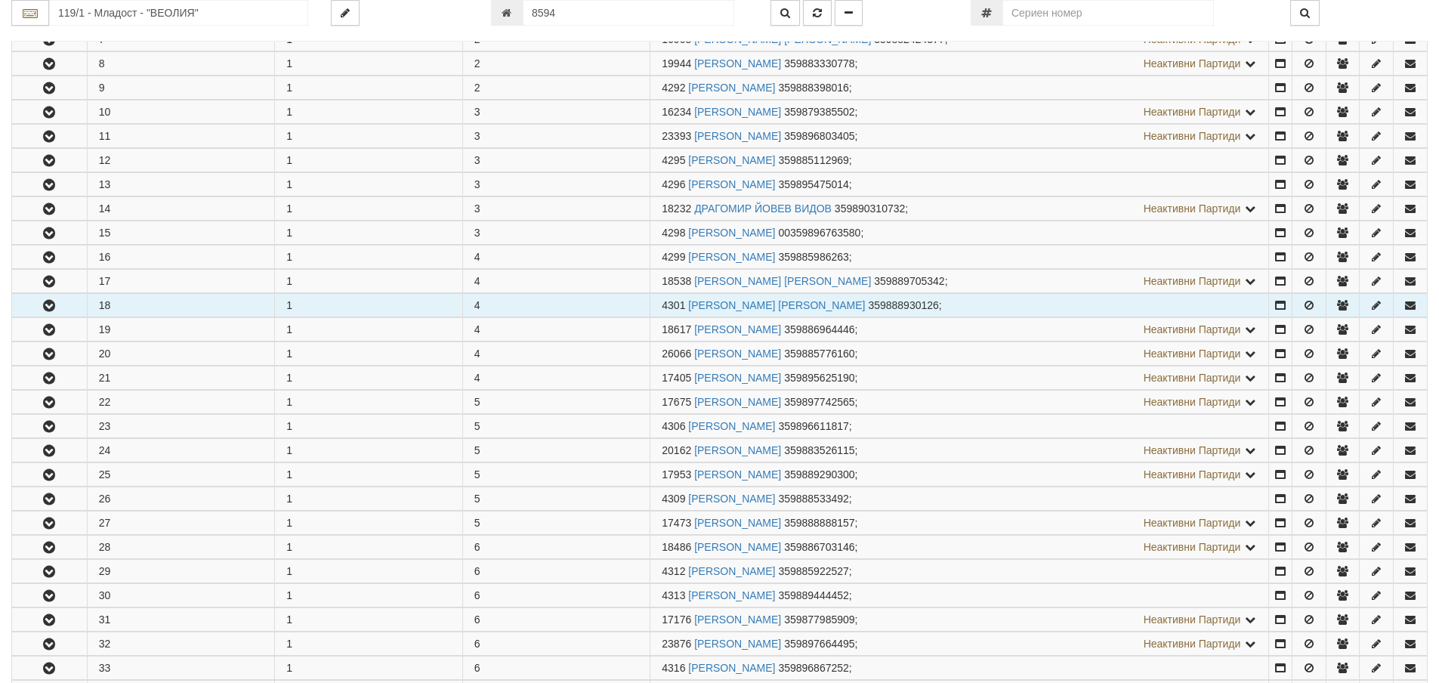
click at [46, 304] on icon "button" at bounding box center [49, 306] width 18 height 11
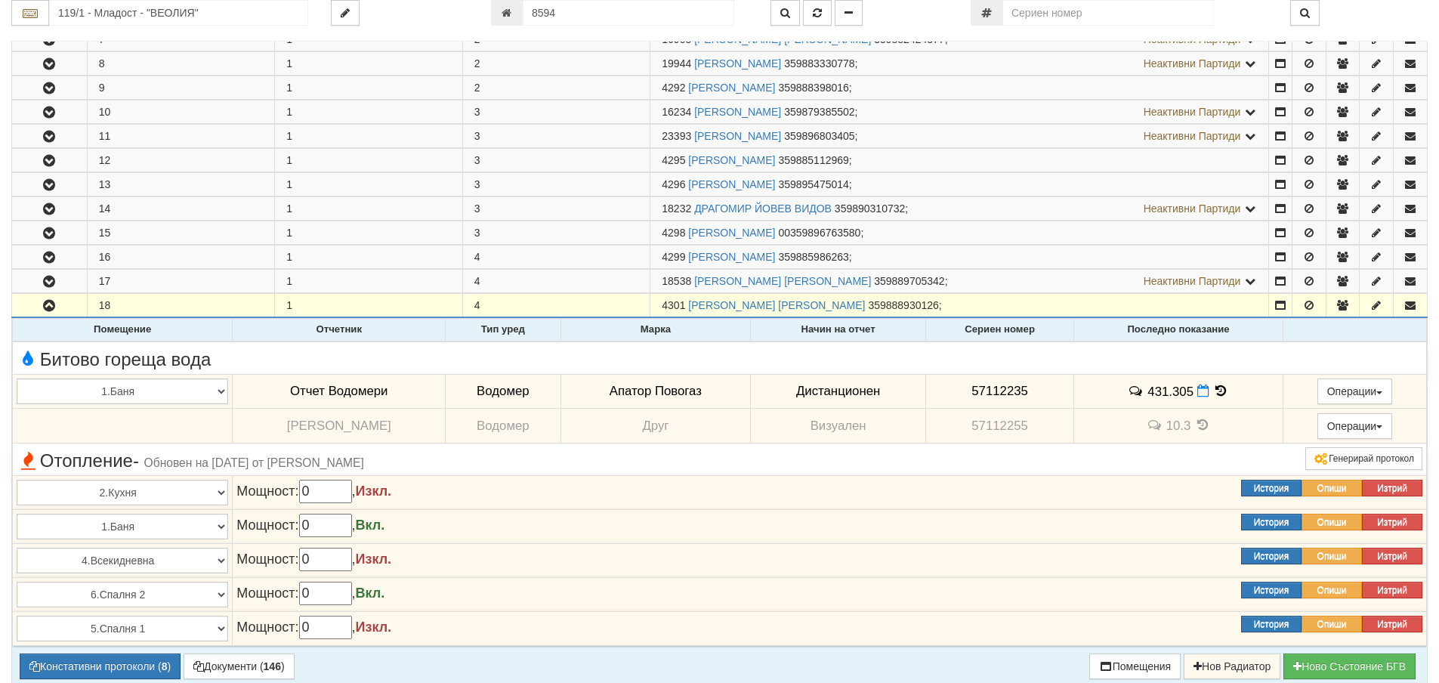
click at [1212, 390] on icon at bounding box center [1220, 390] width 17 height 13
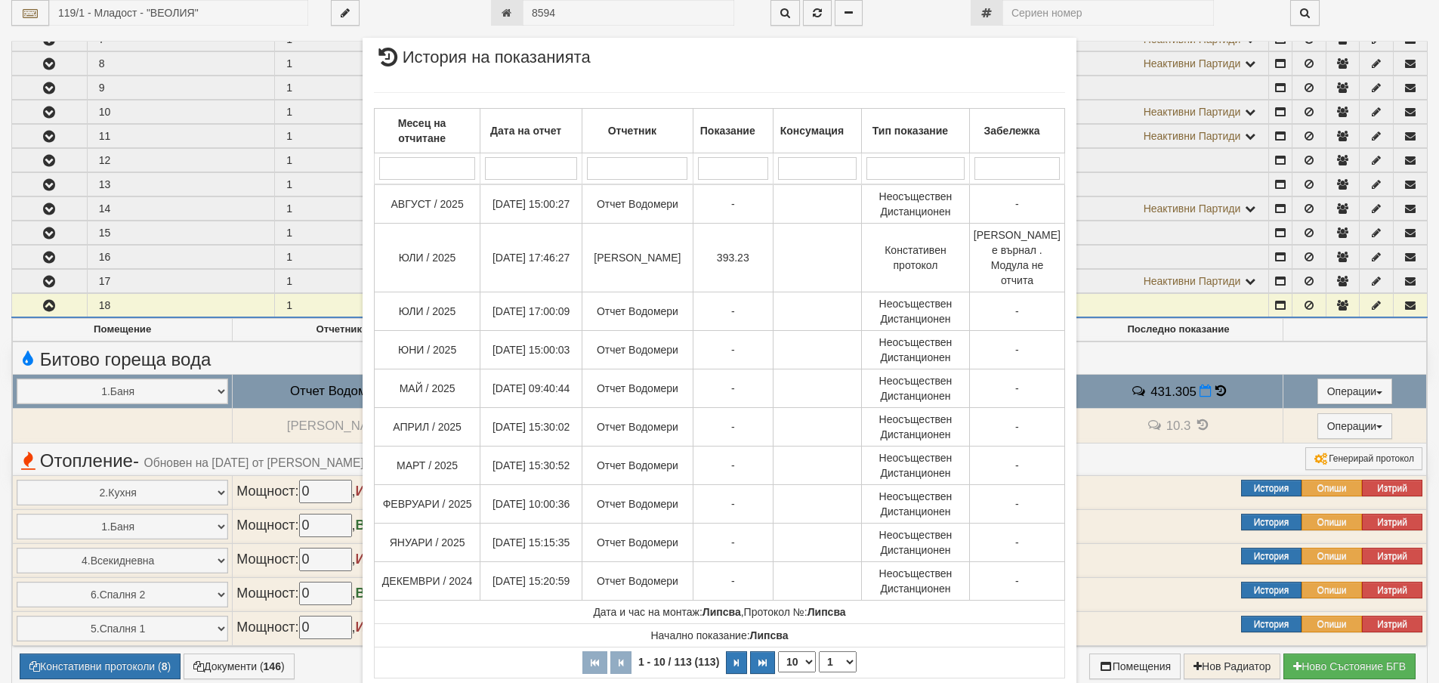
click at [805, 660] on select "10 20 30 40" at bounding box center [797, 661] width 38 height 21
select select "40"
click at [778, 672] on select "10 20 30 40" at bounding box center [797, 661] width 38 height 21
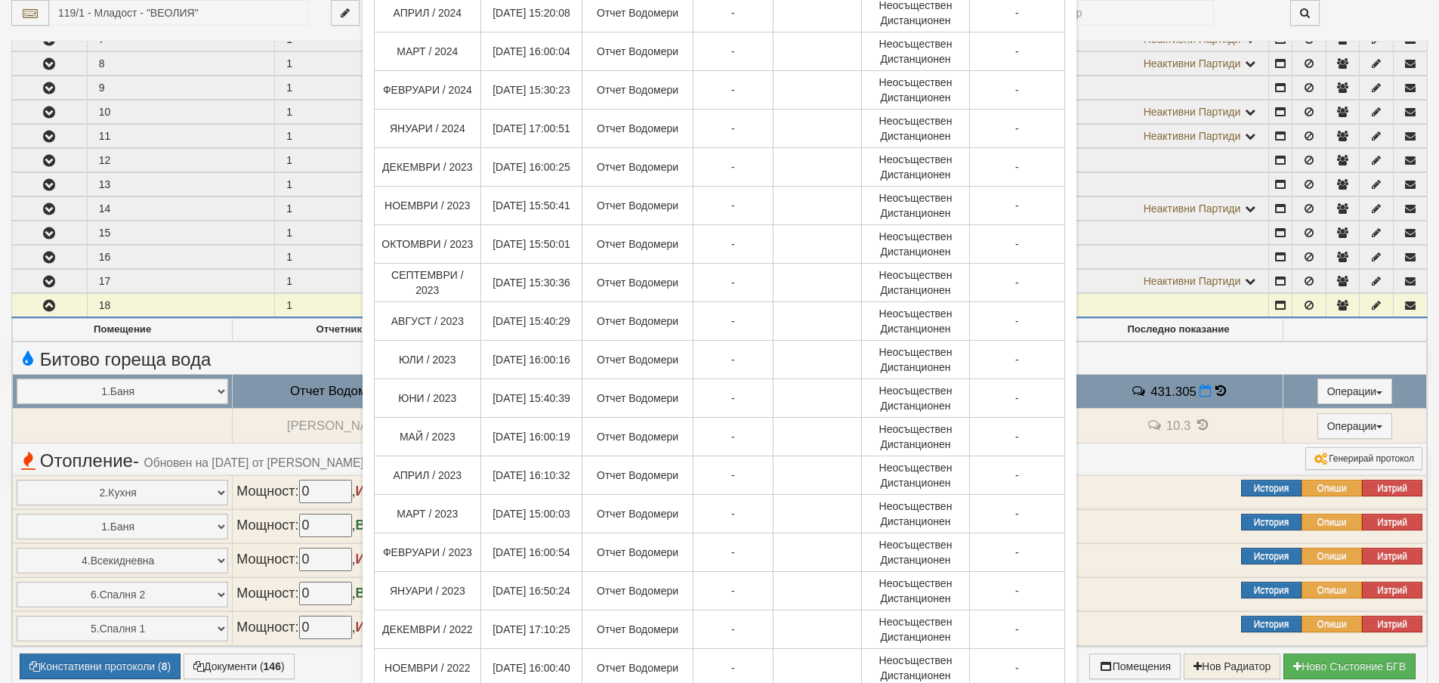
scroll to position [1198, 0]
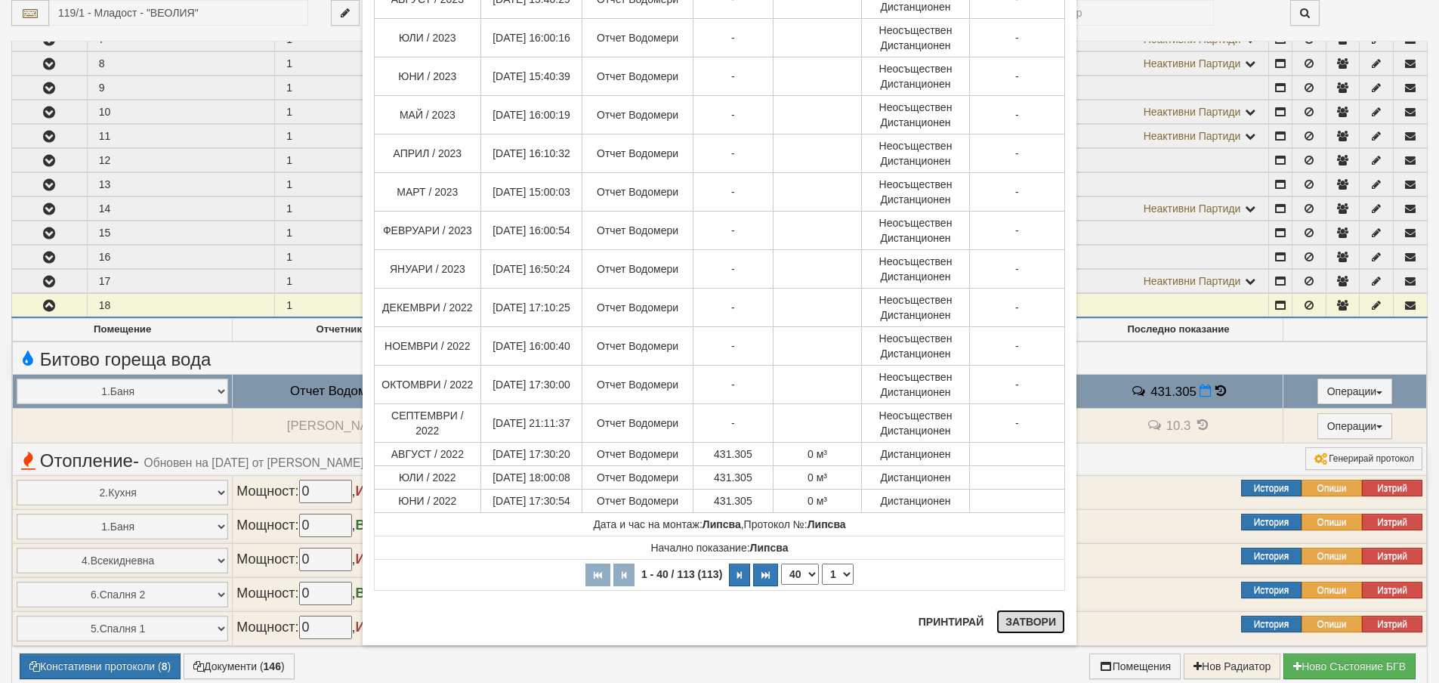
click at [1033, 623] on button "Затвори" at bounding box center [1030, 621] width 69 height 24
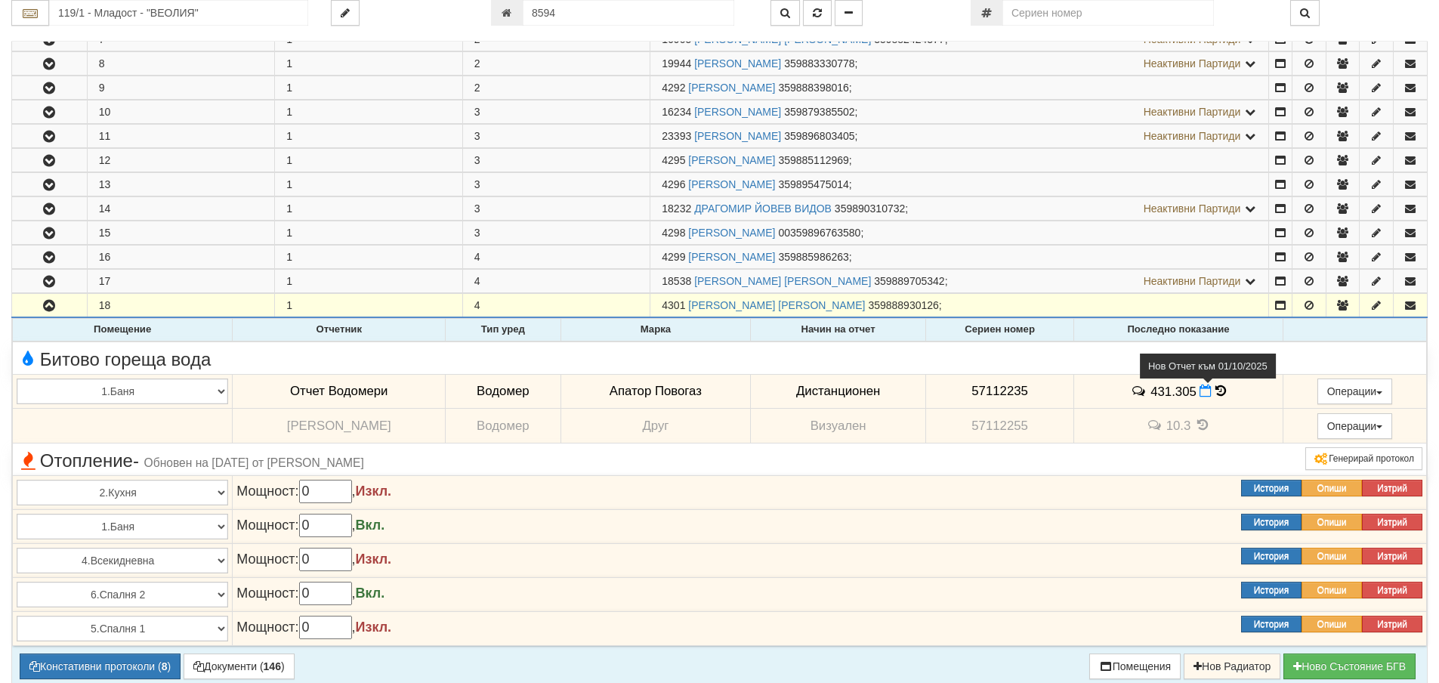
click at [1199, 391] on icon at bounding box center [1205, 390] width 12 height 13
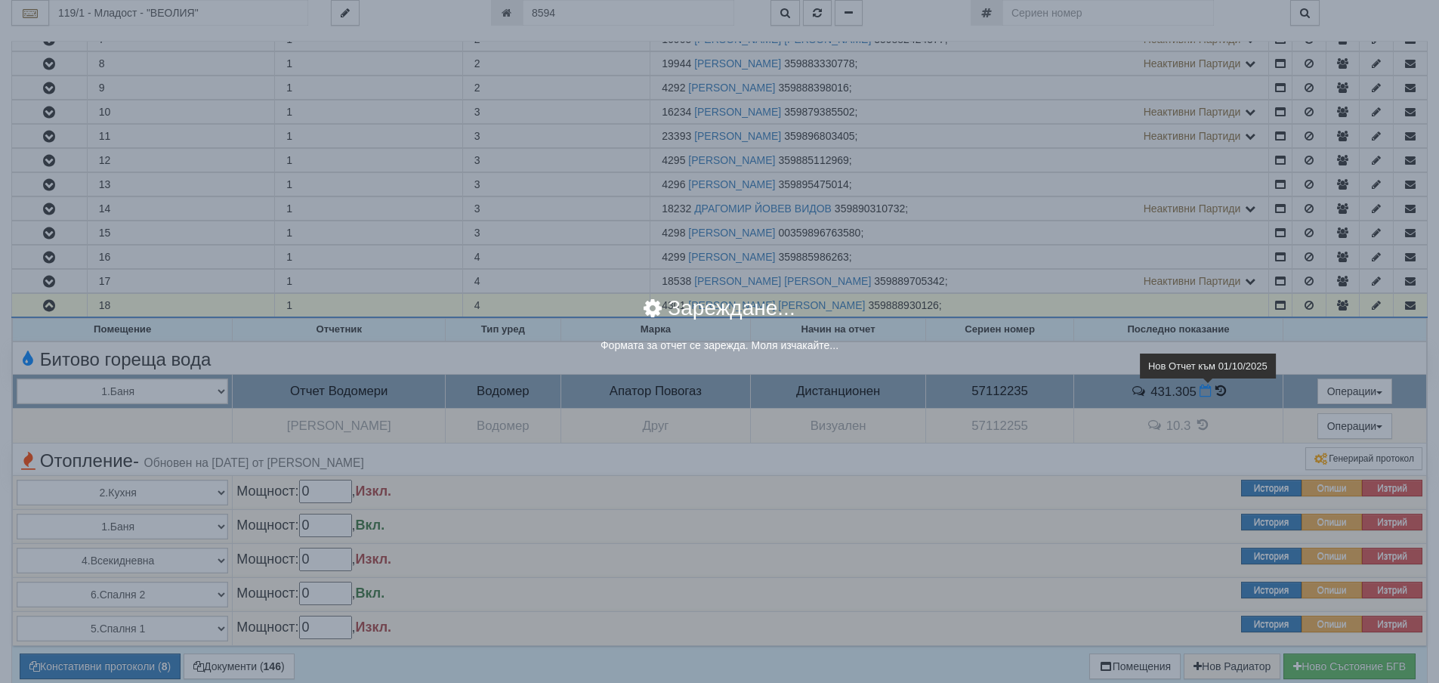
select select "8ac75930-9bfd-e511-80be-8d5a1dced85a"
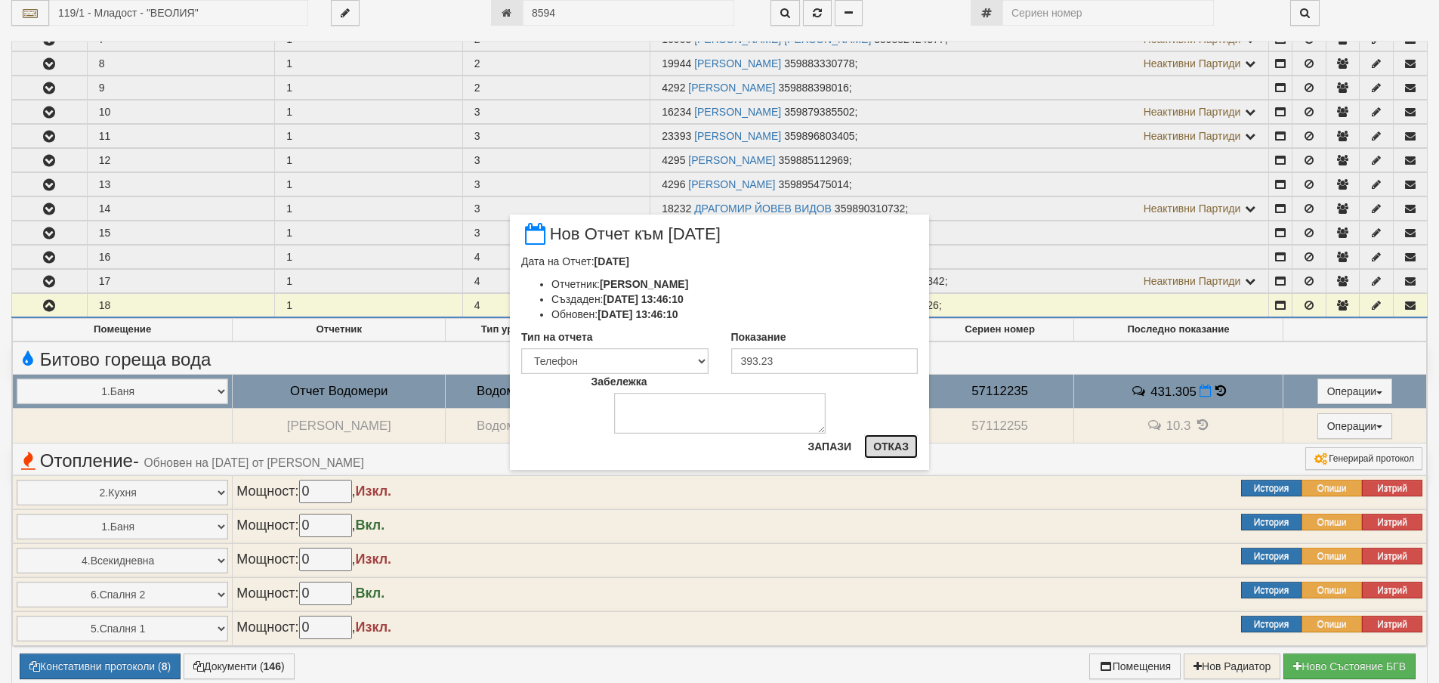
click at [894, 449] on button "Отказ" at bounding box center [891, 446] width 54 height 24
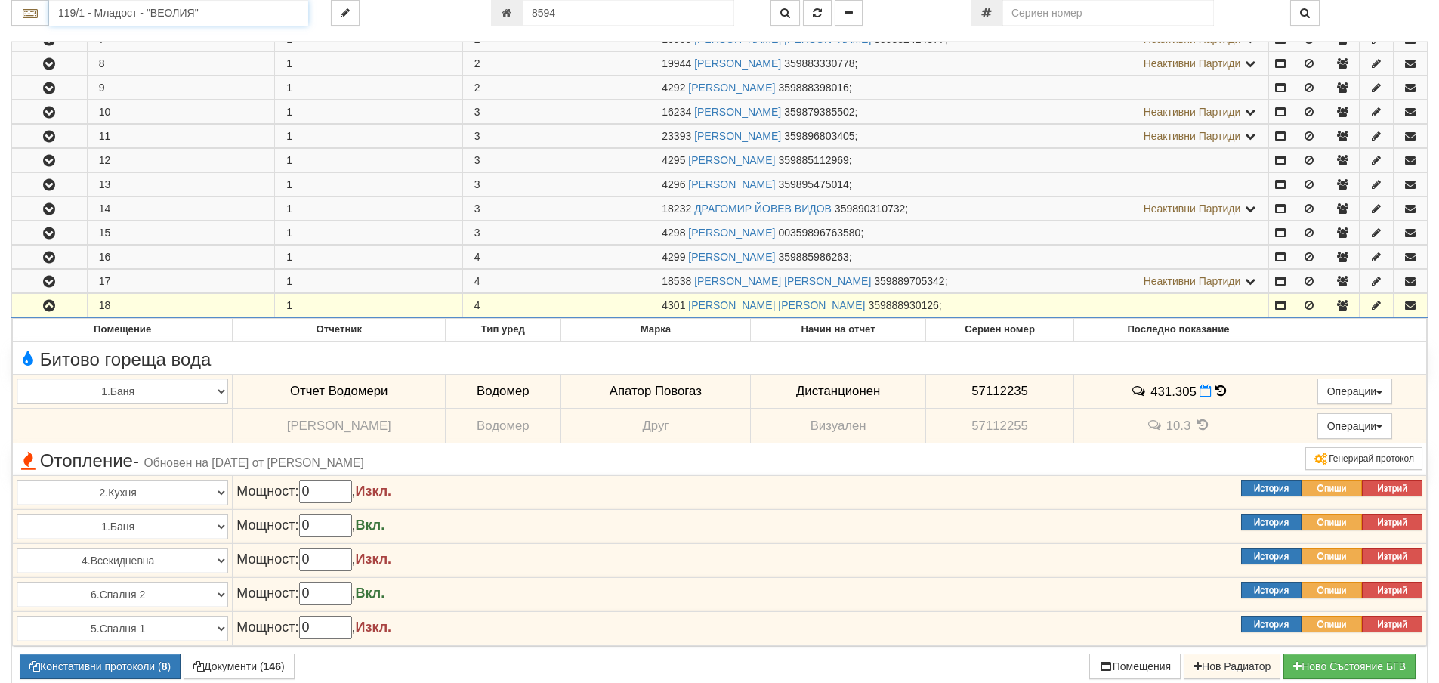
click at [83, 13] on input "119/1 - Младост - "ВЕОЛИЯ"" at bounding box center [178, 13] width 259 height 26
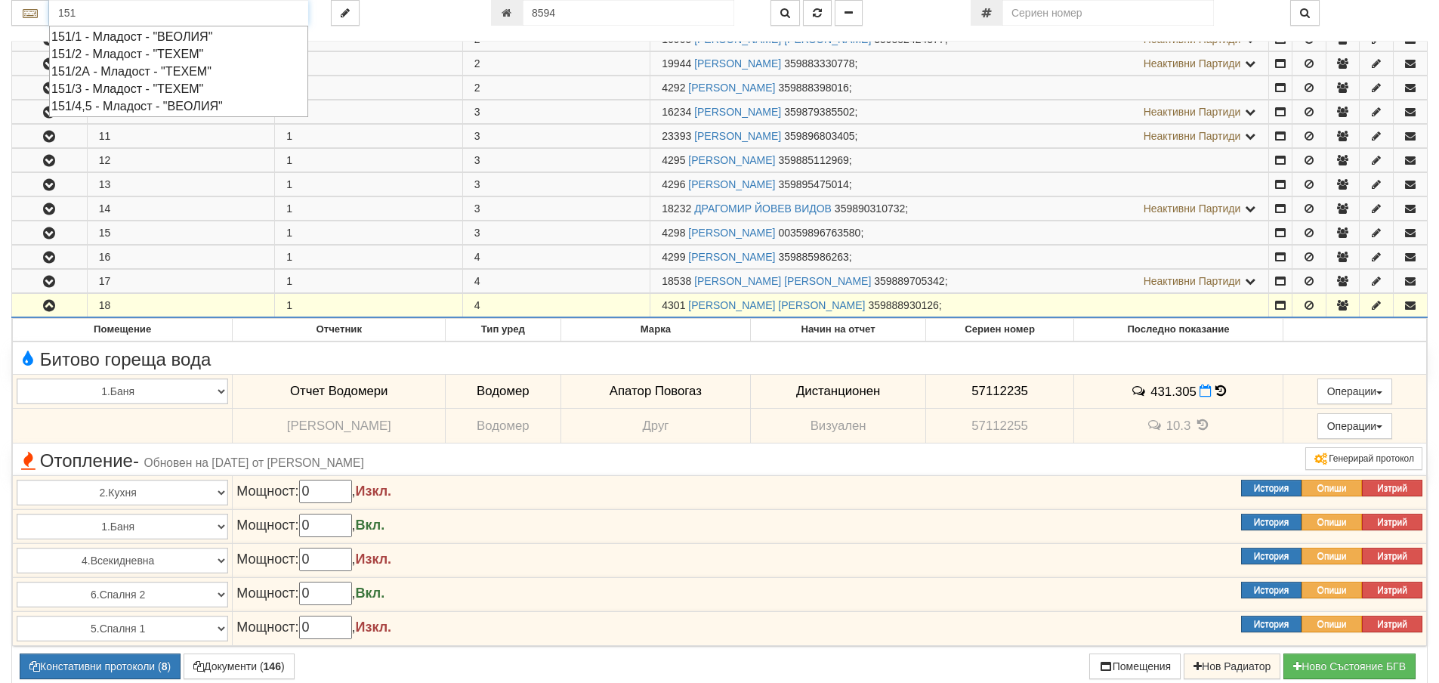
click at [114, 90] on div "151/3 - Младост - "ТЕХЕМ"" at bounding box center [178, 88] width 254 height 17
type input "151/3 - Младост - "ТЕХЕМ""
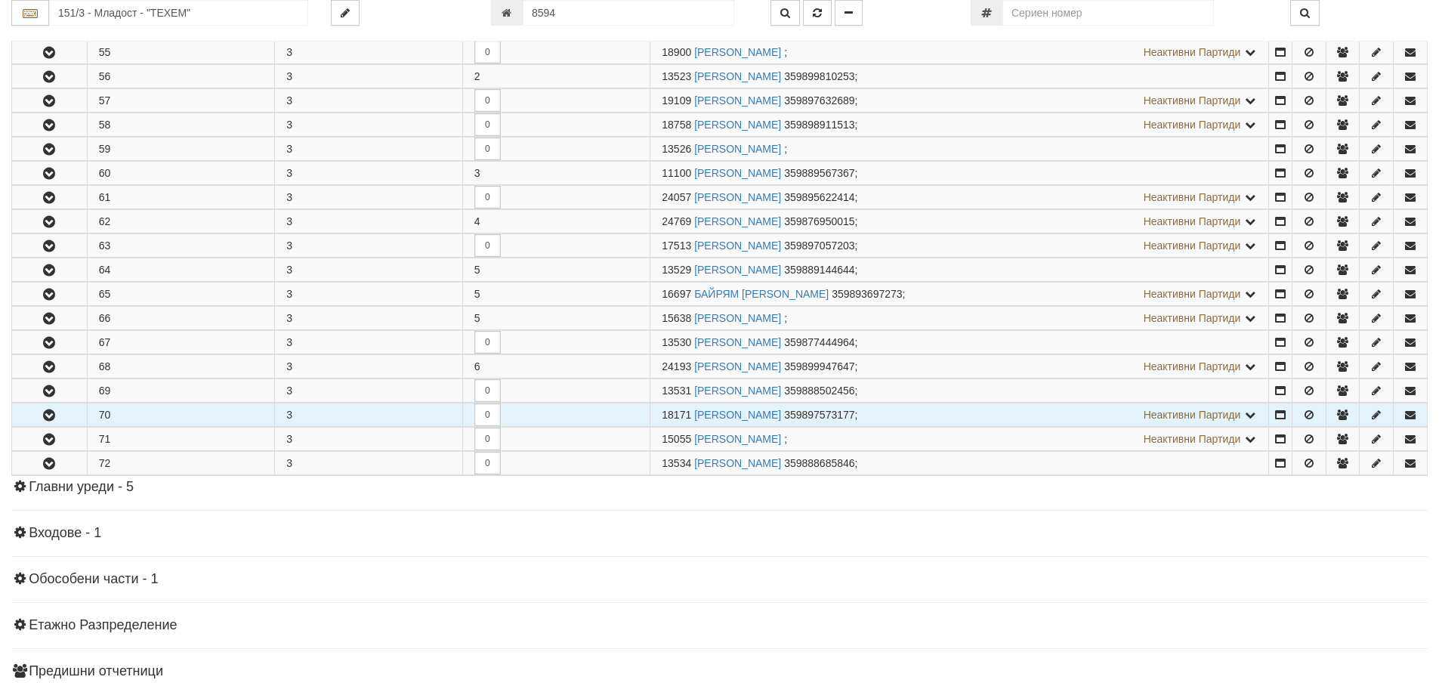
scroll to position [378, 0]
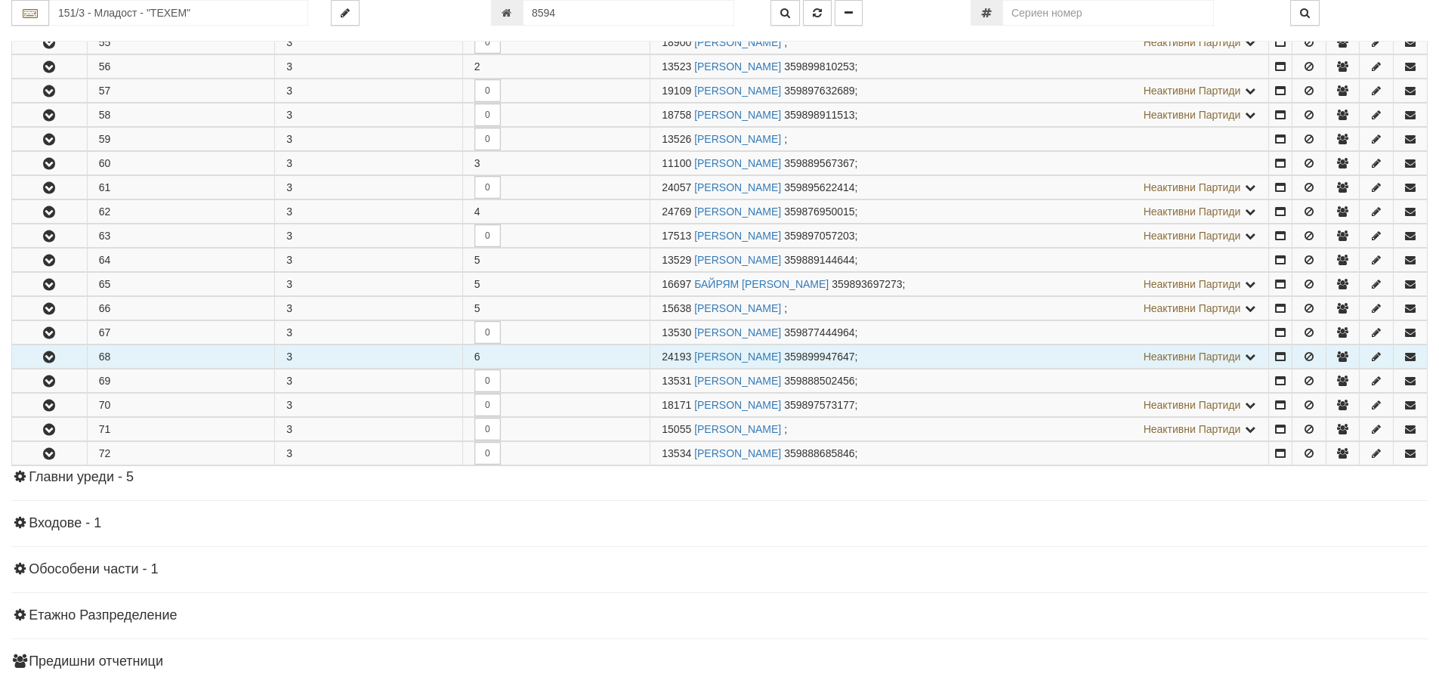
click at [56, 355] on icon "button" at bounding box center [49, 357] width 18 height 11
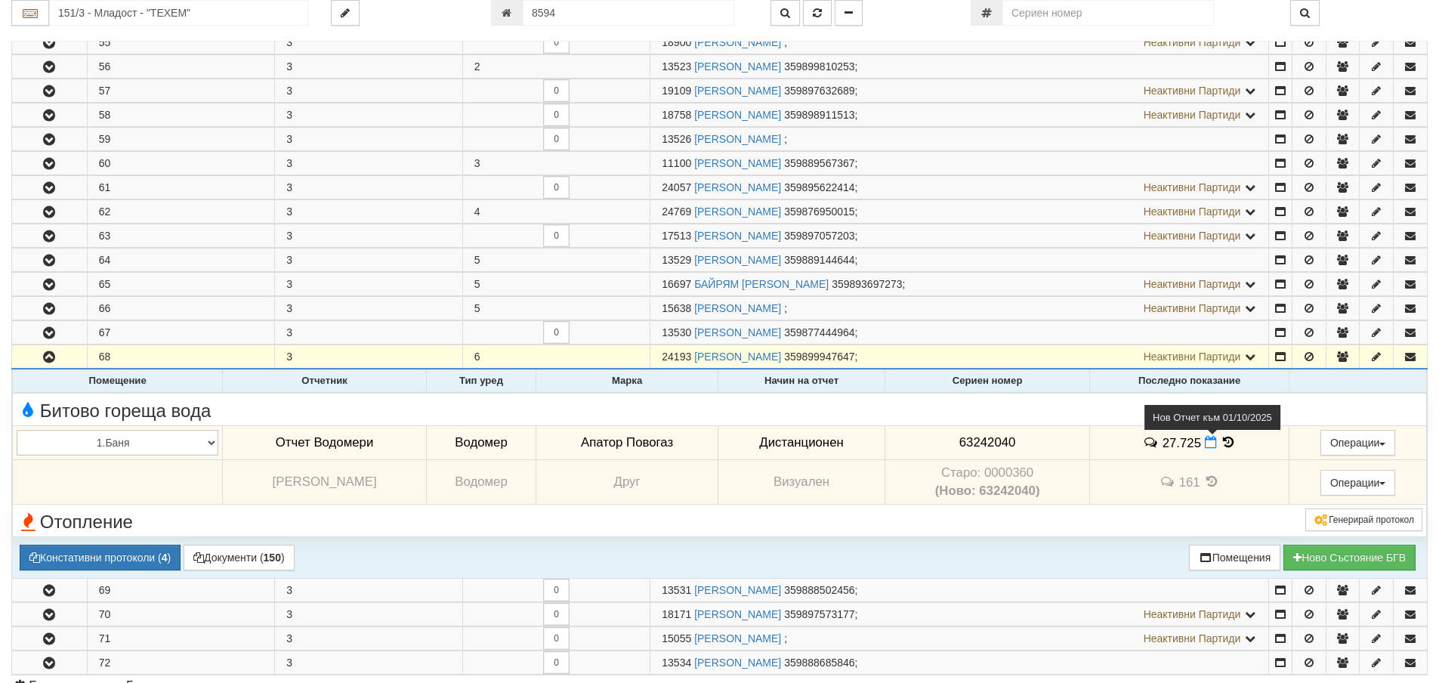
click at [1204, 439] on icon at bounding box center [1210, 442] width 12 height 13
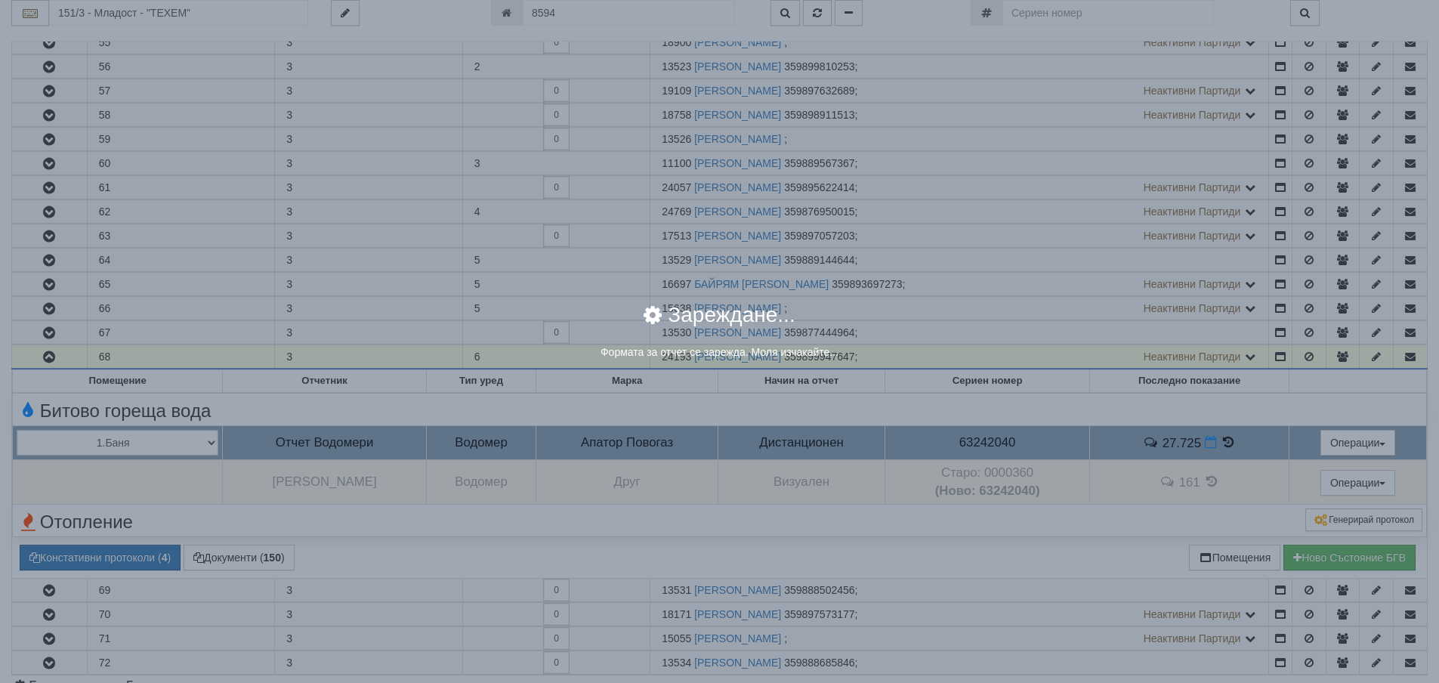
select select "8ac75930-9bfd-e511-80be-8d5a1dced85a"
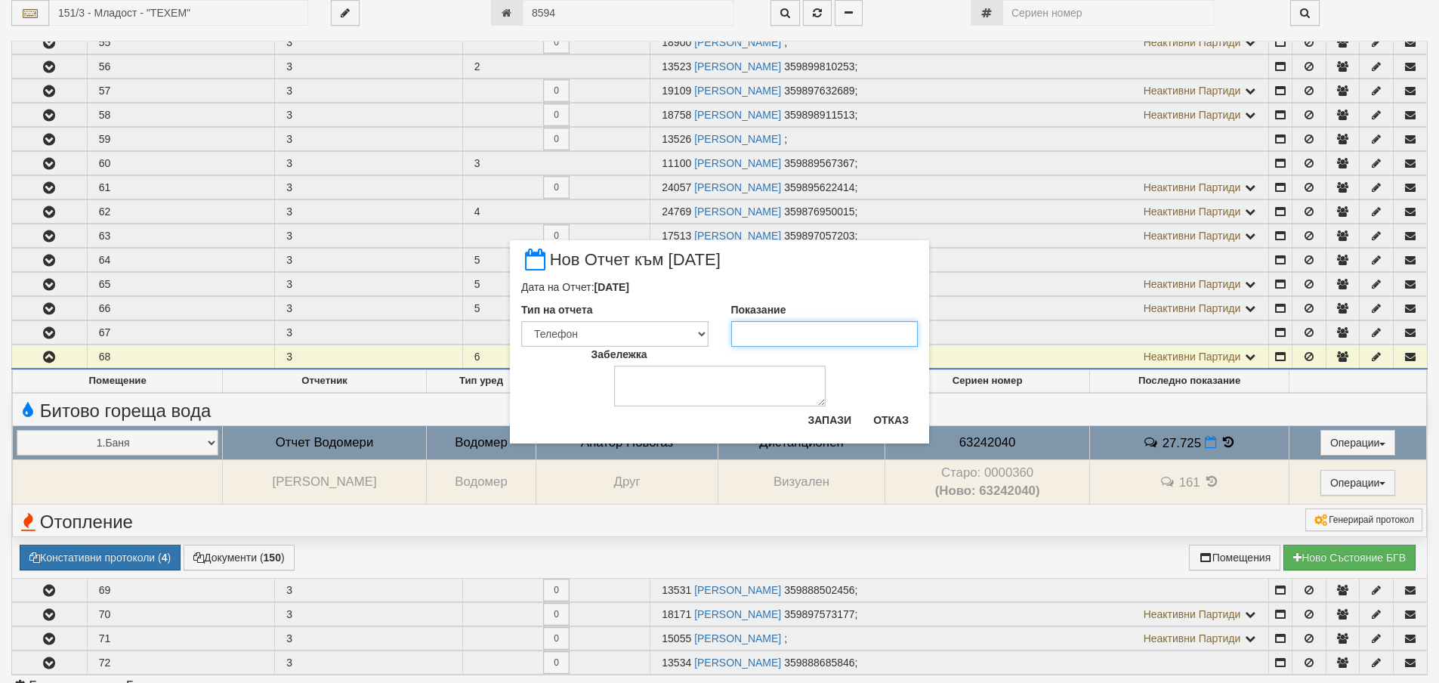
click at [746, 335] on input "Показание" at bounding box center [824, 334] width 187 height 26
type input "28.3"
click at [659, 381] on textarea "Забележка" at bounding box center [719, 385] width 211 height 41
type textarea "[DATE]"
click at [825, 418] on button "Запази" at bounding box center [829, 420] width 62 height 24
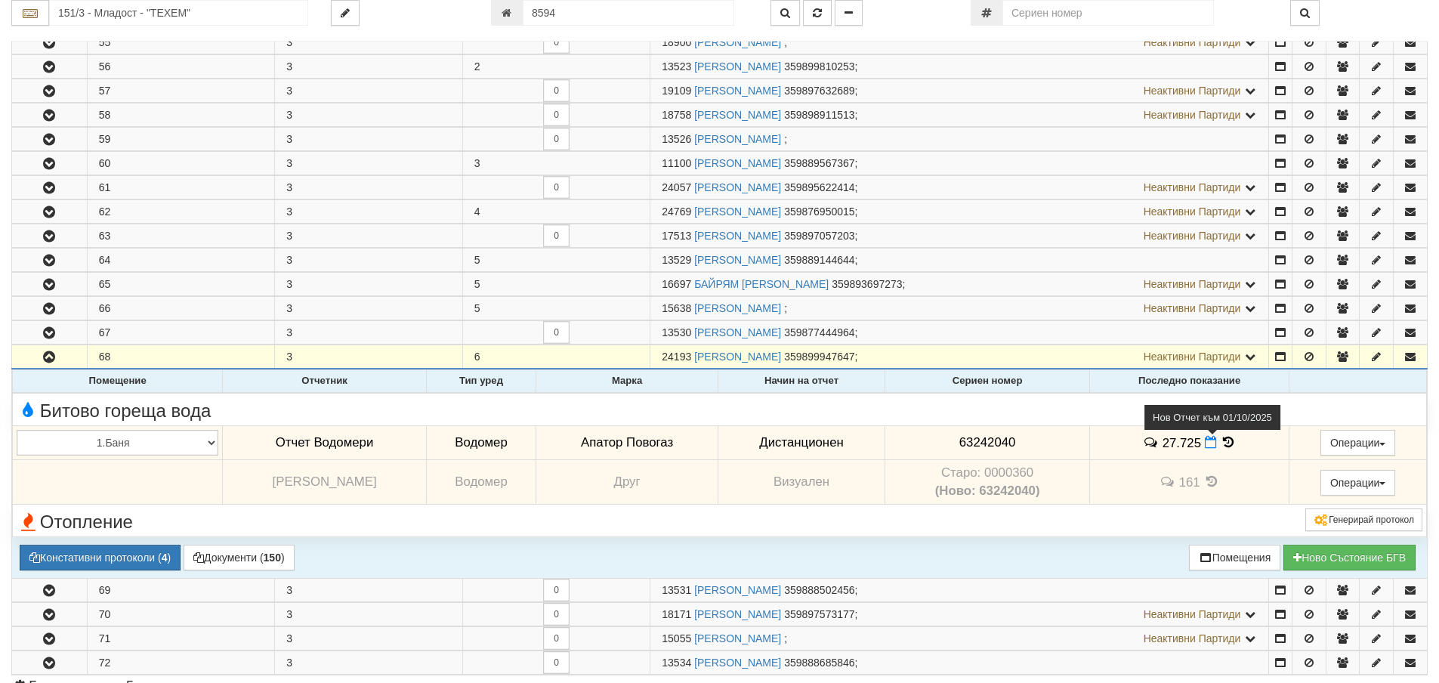
click at [1205, 439] on icon at bounding box center [1210, 442] width 12 height 13
select select "8ac75930-9bfd-e511-80be-8d5a1dced85a"
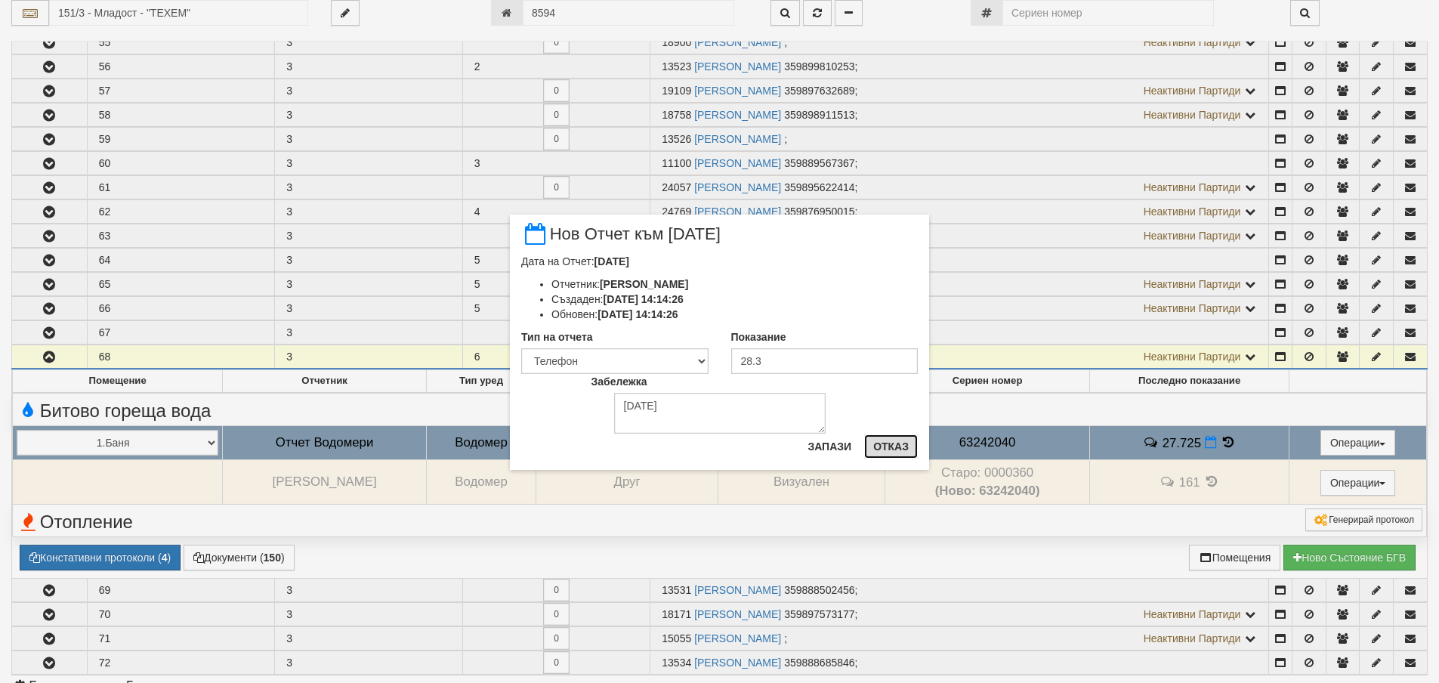
click at [902, 443] on button "Отказ" at bounding box center [891, 446] width 54 height 24
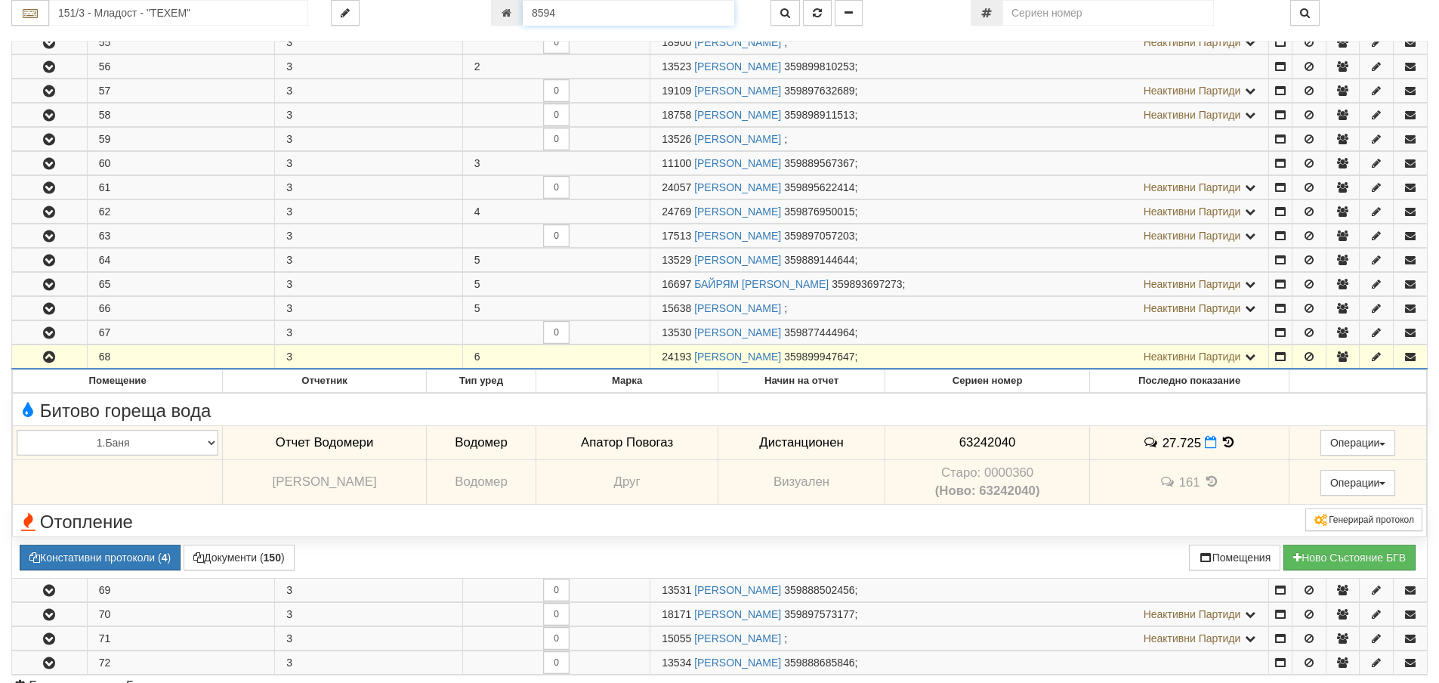
click at [554, 13] on input "8594" at bounding box center [628, 13] width 211 height 26
type input "16379"
type input "005/1,2 - "[PERSON_NAME] [GEOGRAPHIC_DATA] " ЕАД"
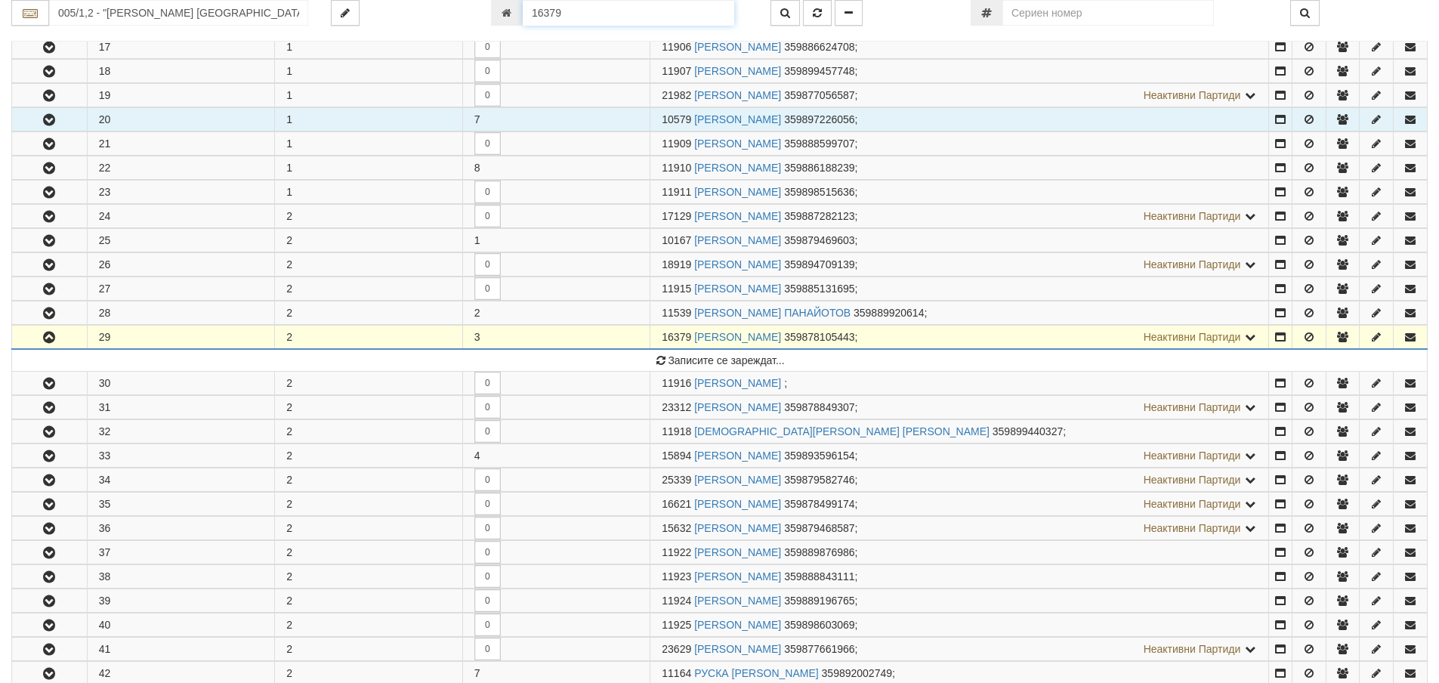
scroll to position [673, 0]
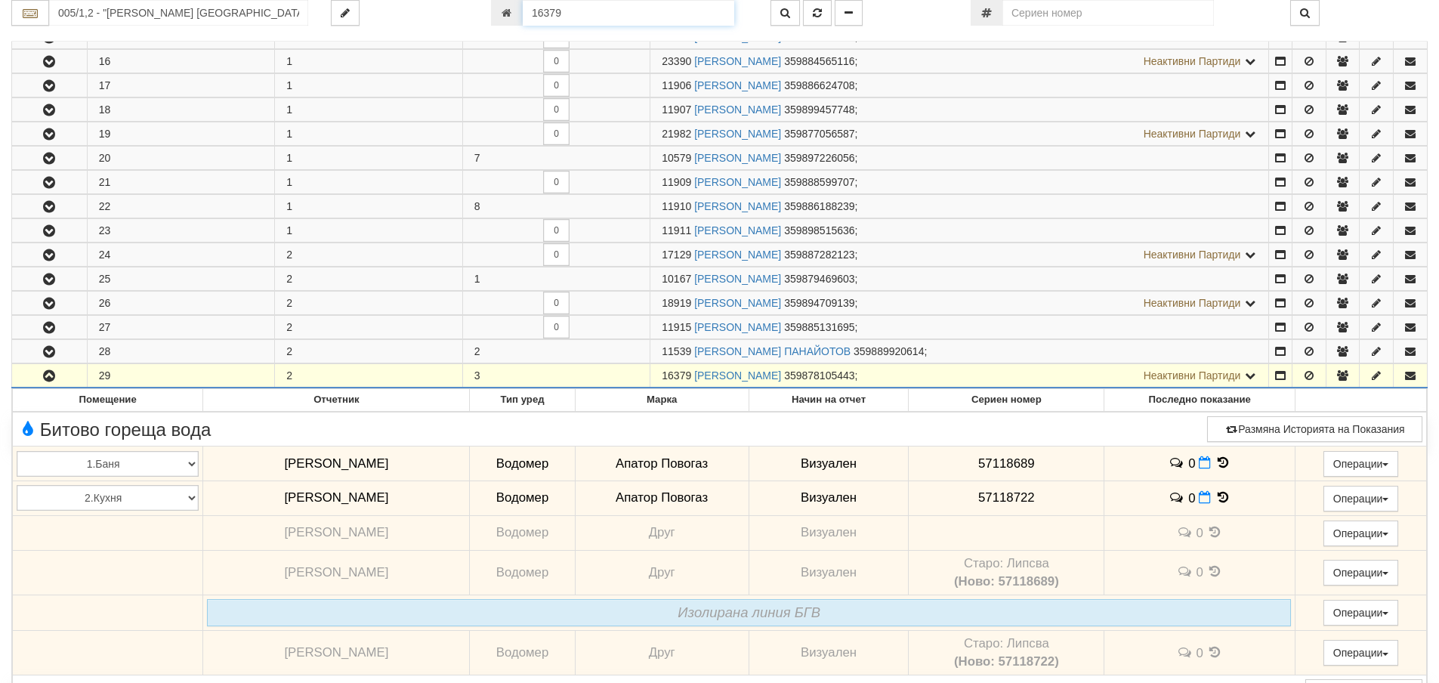
drag, startPoint x: 557, startPoint y: 12, endPoint x: 566, endPoint y: 14, distance: 9.3
click at [566, 14] on input "16379" at bounding box center [628, 13] width 211 height 26
type input "8"
type input "16378"
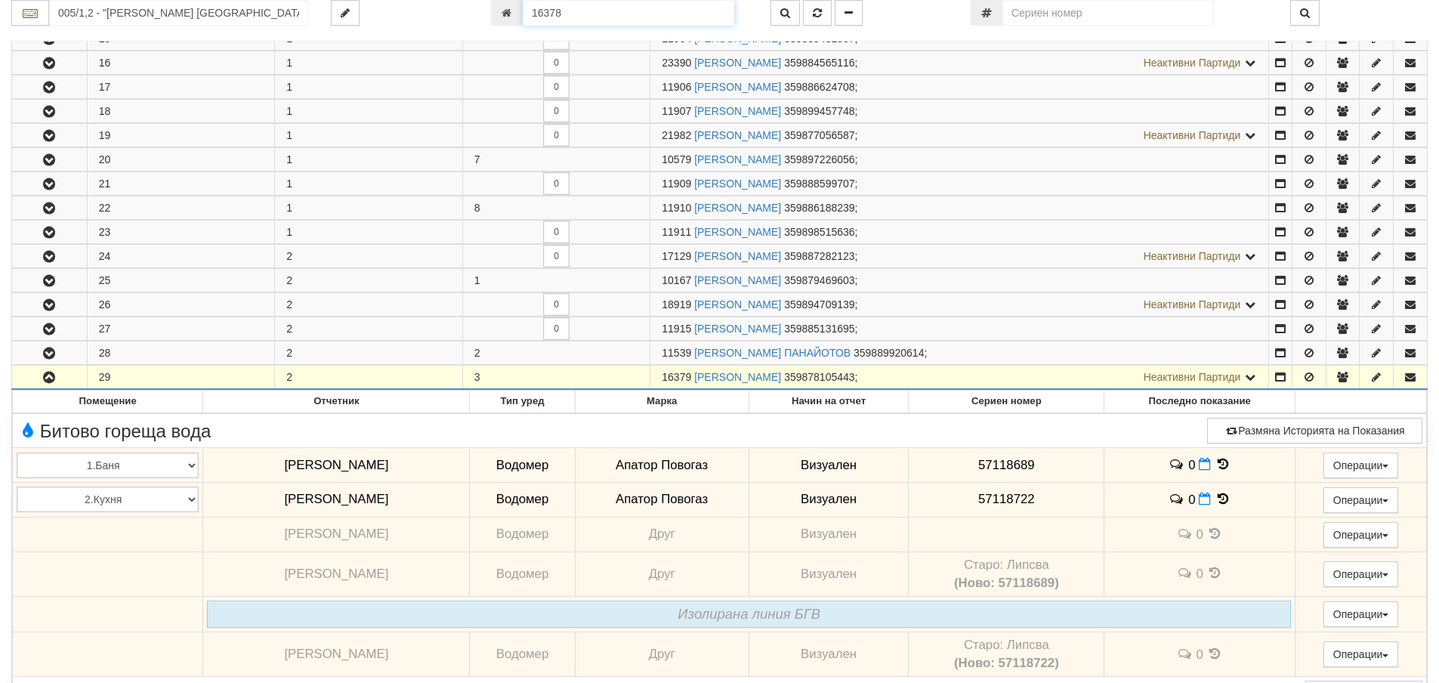
type input "216/5 - "[PERSON_NAME] [GEOGRAPHIC_DATA] " ЕАД"
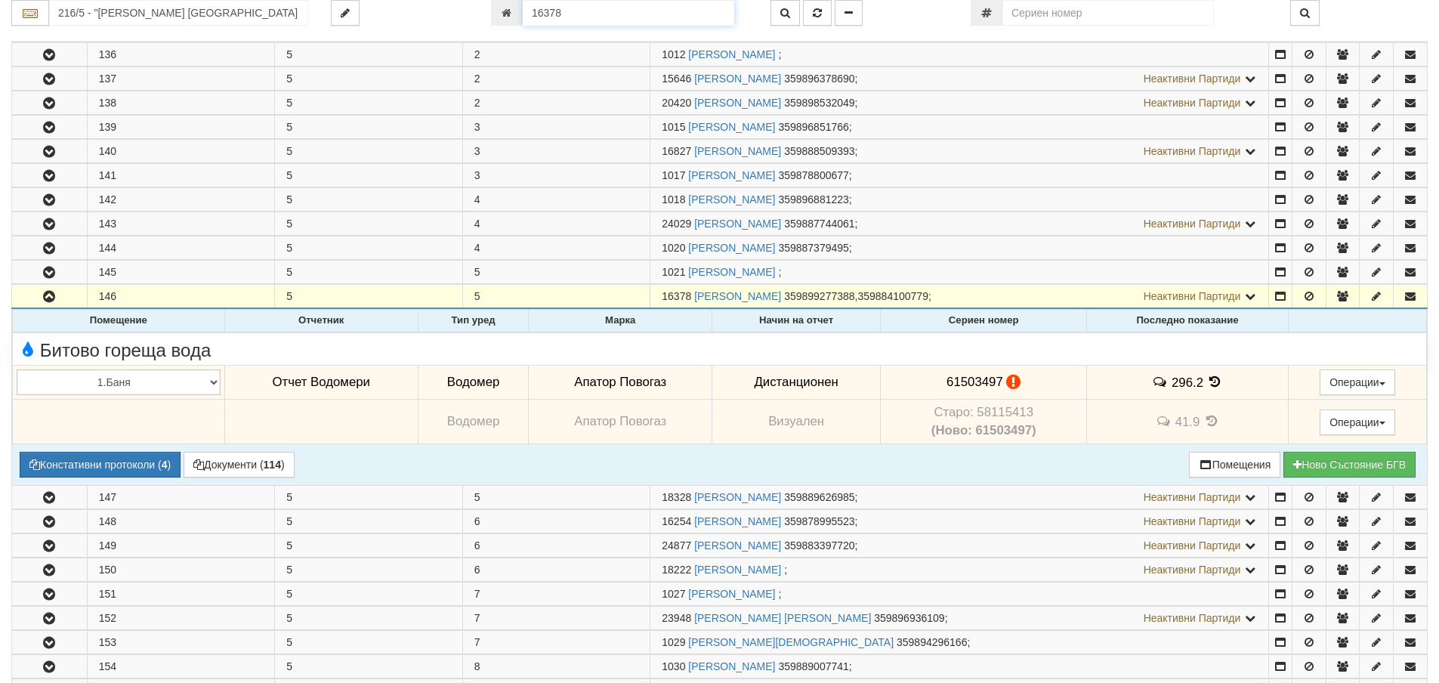
scroll to position [310, 0]
